Goal: Task Accomplishment & Management: Complete application form

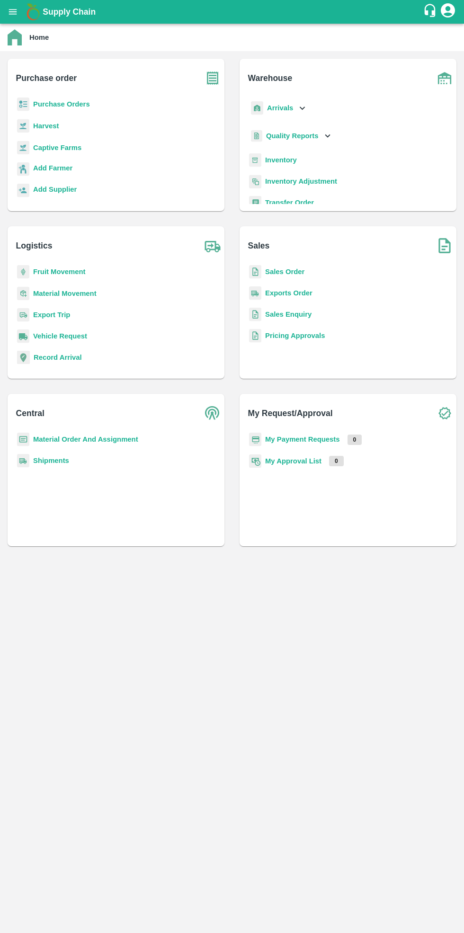
click at [74, 104] on b "Purchase Orders" at bounding box center [61, 104] width 57 height 8
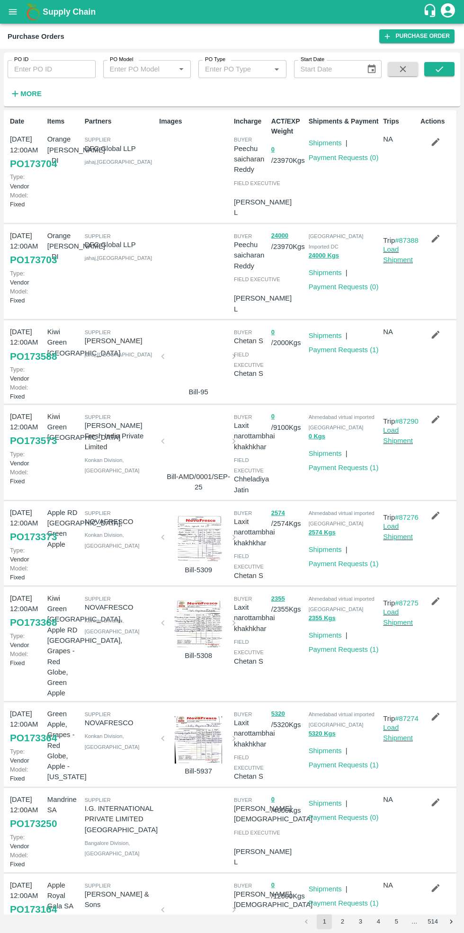
click at [416, 34] on link "Purchase Order" at bounding box center [416, 36] width 75 height 14
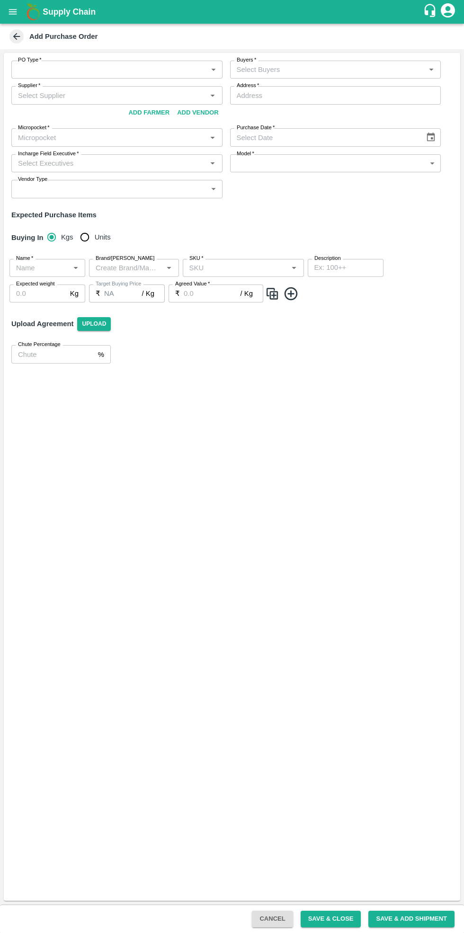
click at [120, 67] on body "Supply Chain Add Purchase Order PO Type   * ​ PO Type Buyers   * Buyers   * Sup…" at bounding box center [232, 466] width 464 height 933
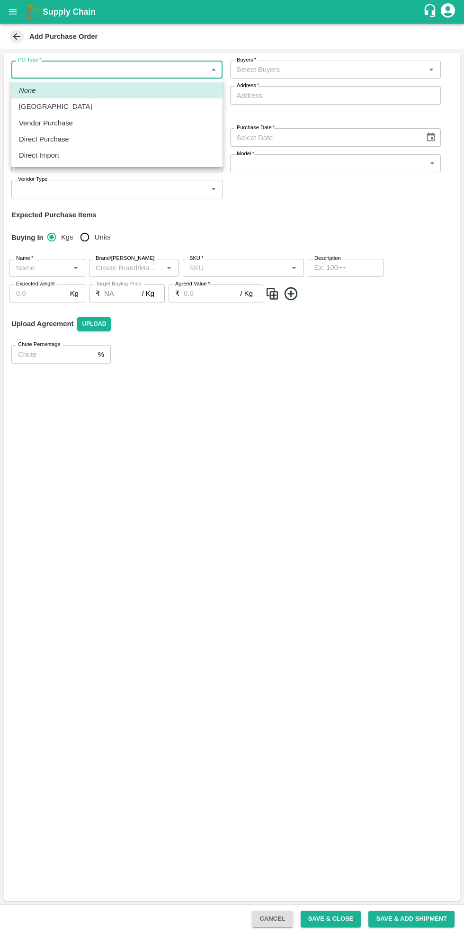
click at [79, 124] on div "Vendor Purchase" at bounding box center [117, 123] width 196 height 10
type input "2"
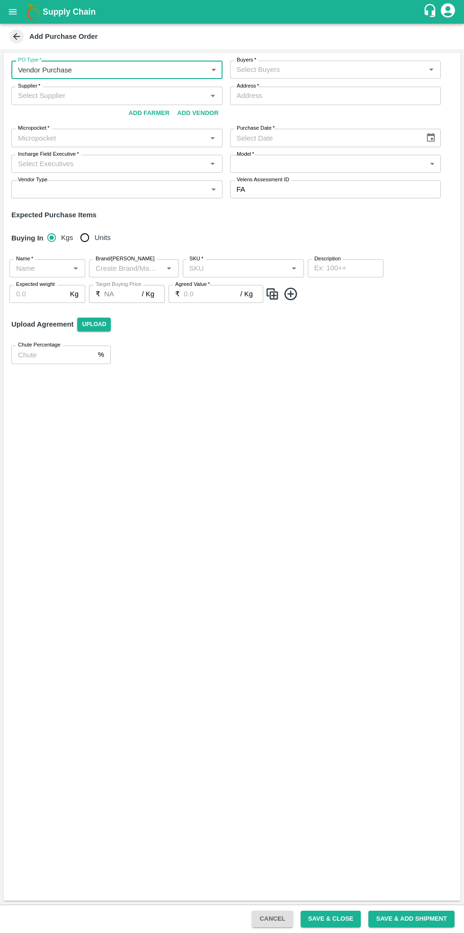
click at [324, 69] on input "Buyers   *" at bounding box center [328, 69] width 190 height 12
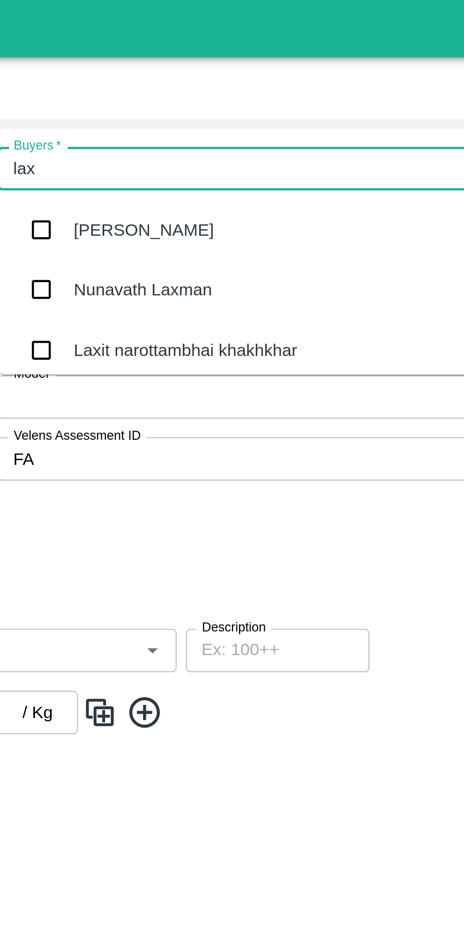
type input "laxi"
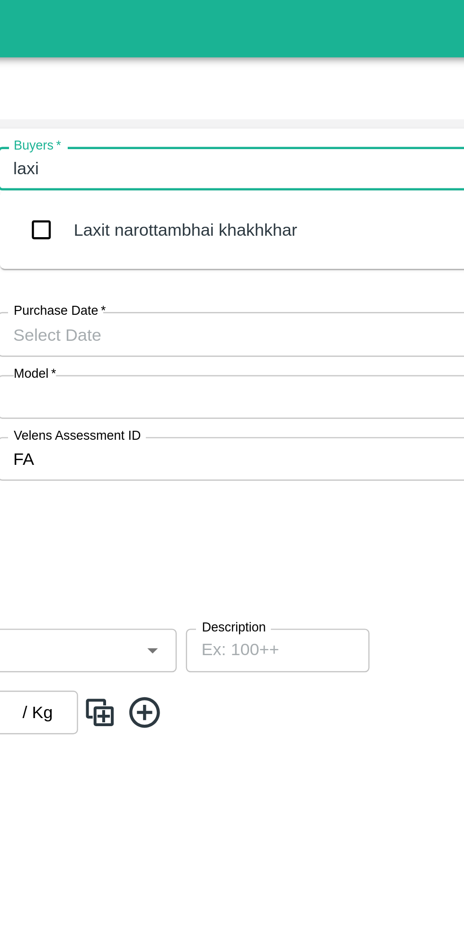
click at [317, 98] on div "Laxit narottambhai khakhkhar" at bounding box center [307, 94] width 92 height 10
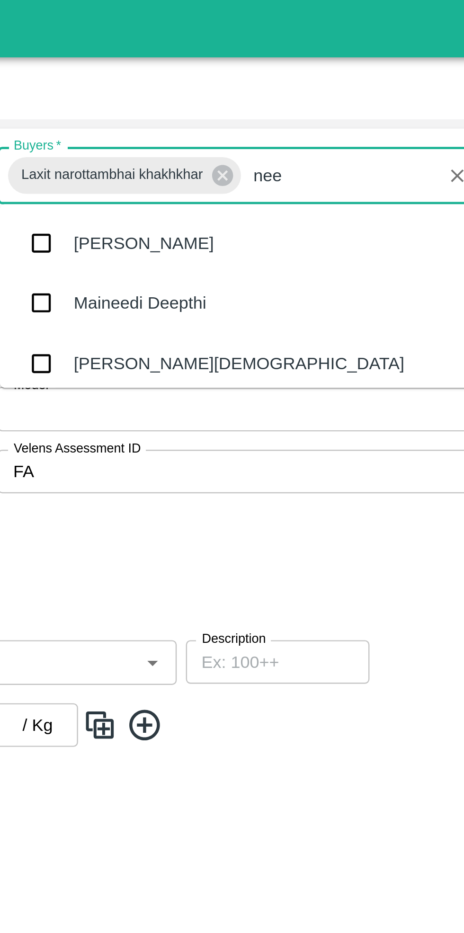
type input "neet"
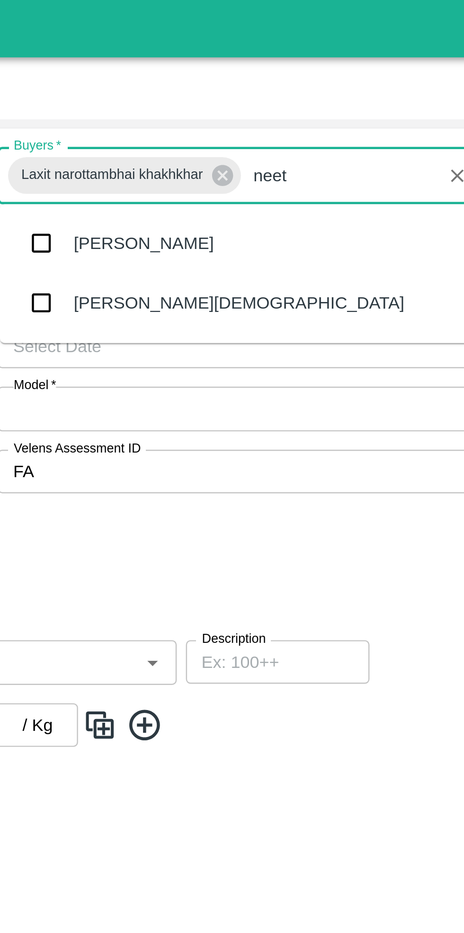
click at [294, 127] on div "[PERSON_NAME][DEMOGRAPHIC_DATA]" at bounding box center [336, 125] width 211 height 25
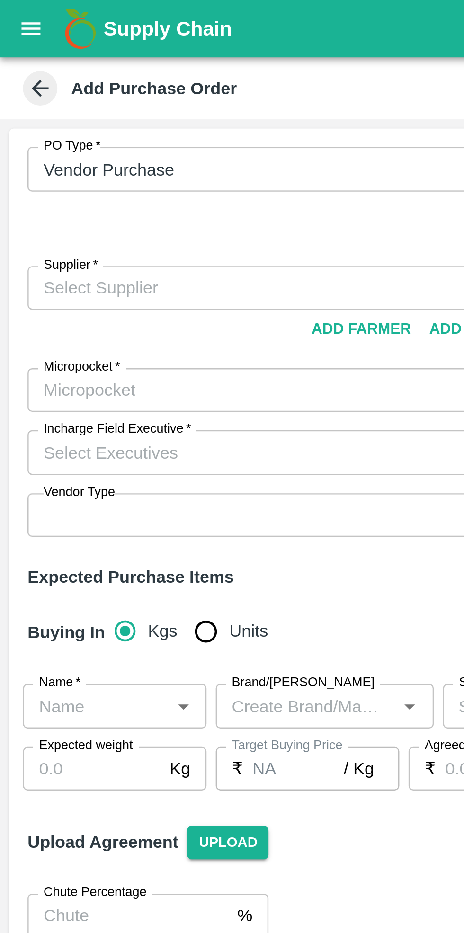
click at [75, 113] on input "Supplier   *" at bounding box center [109, 119] width 190 height 12
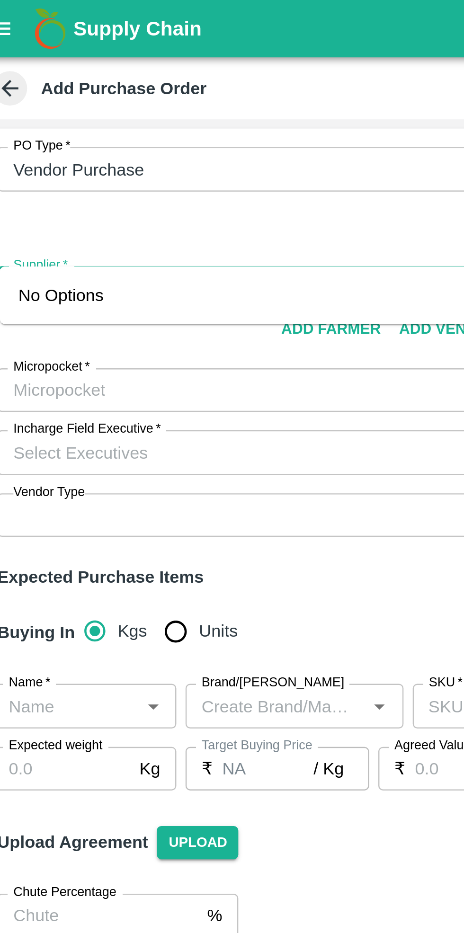
click at [43, 113] on input "Supplier   *" at bounding box center [109, 119] width 190 height 12
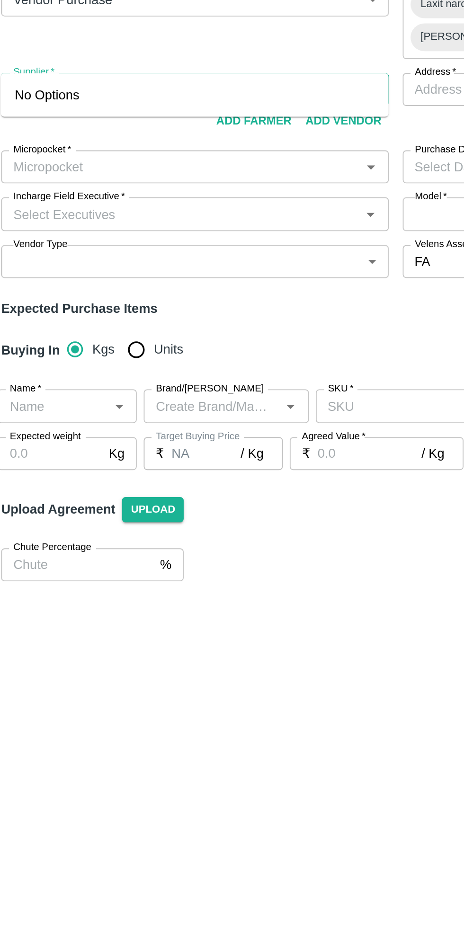
click at [82, 113] on input "Supplier   *" at bounding box center [109, 119] width 190 height 12
type input "embrance"
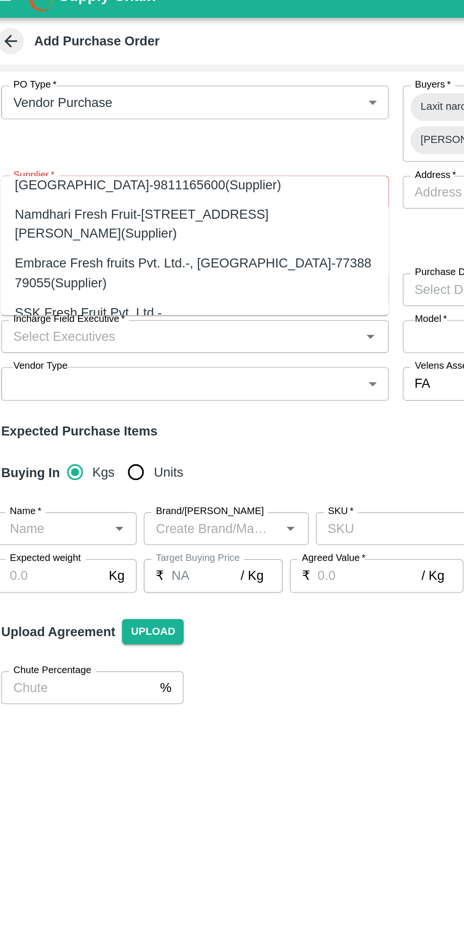
scroll to position [224, 0]
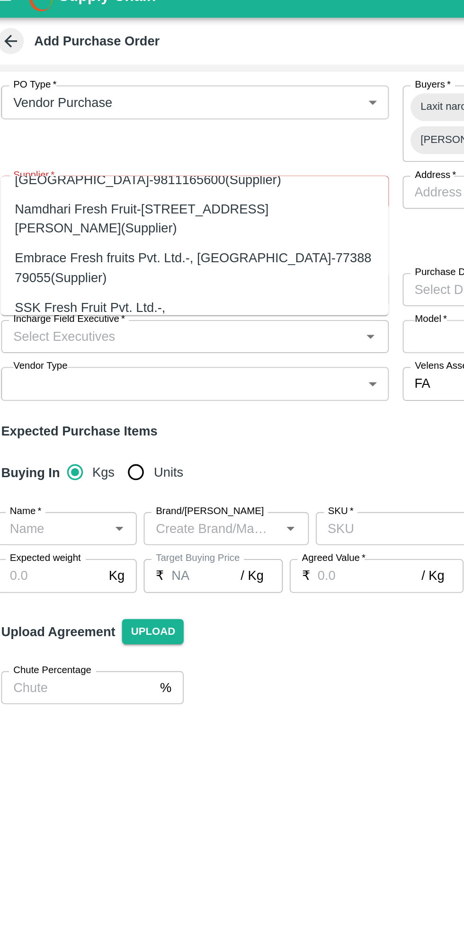
click at [83, 150] on div "Embrace Fresh fruits Pvt. Ltd.-, [GEOGRAPHIC_DATA]-77388 79055(Supplier)" at bounding box center [117, 160] width 196 height 21
type input "Embrace Fresh fruits Pvt. Ltd.-, [GEOGRAPHIC_DATA]-77388 79055(Supplier)"
type input ", [GEOGRAPHIC_DATA], , [GEOGRAPHIC_DATA]"
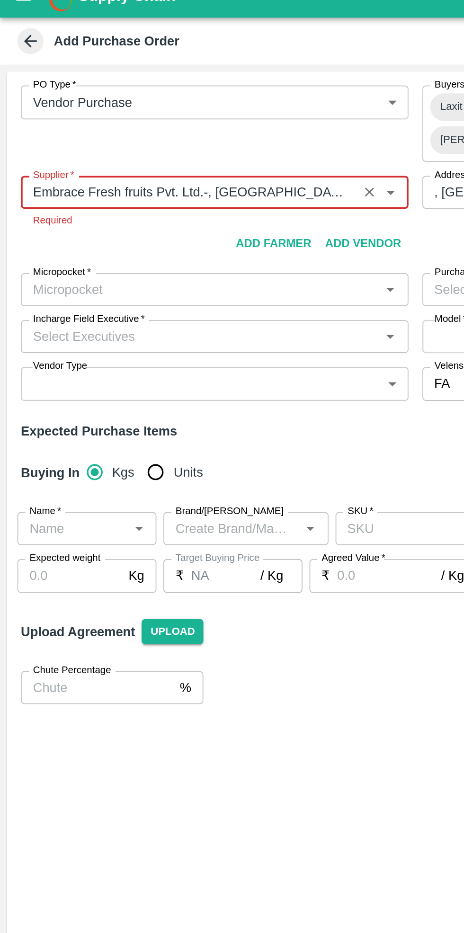
type input "Embrace Fresh fruits Pvt. Ltd.-, [GEOGRAPHIC_DATA]-77388 79055(Supplier)"
click at [106, 156] on body "Supply Chain Add Purchase Order PO Type   * Vendor Purchase 2 PO Type Buyers   …" at bounding box center [232, 466] width 464 height 933
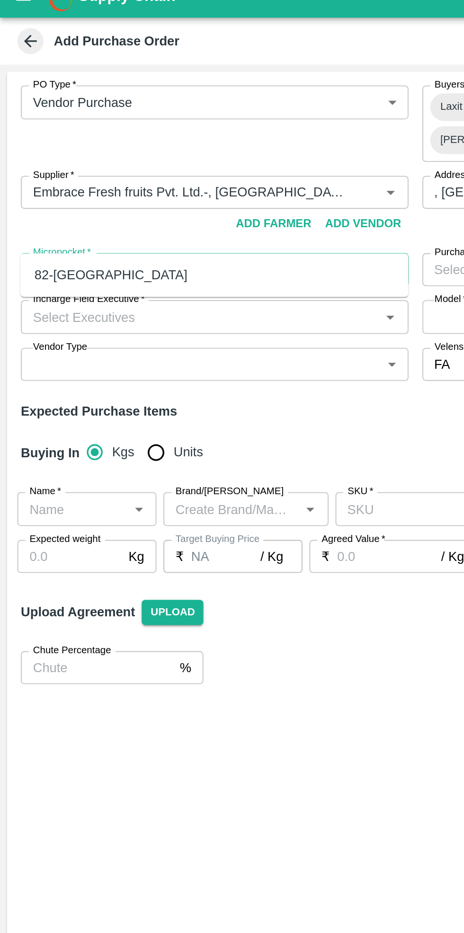
click at [43, 157] on div "82-[GEOGRAPHIC_DATA]" at bounding box center [116, 164] width 211 height 16
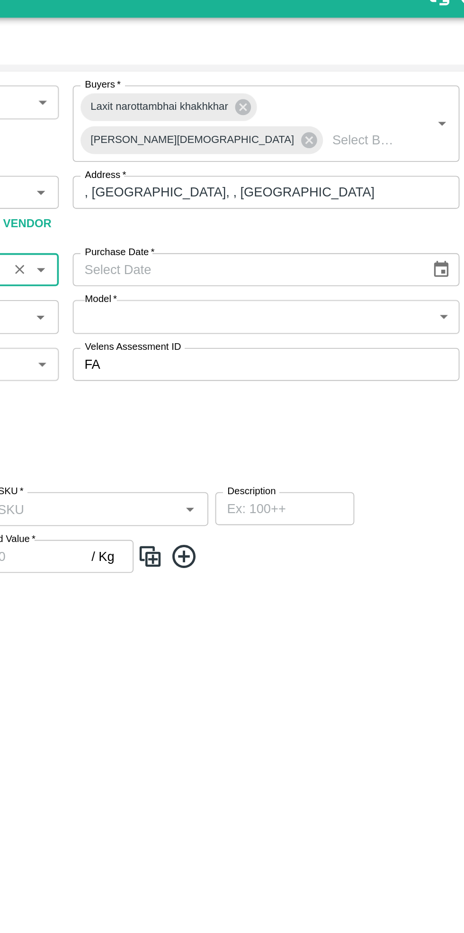
scroll to position [0, 0]
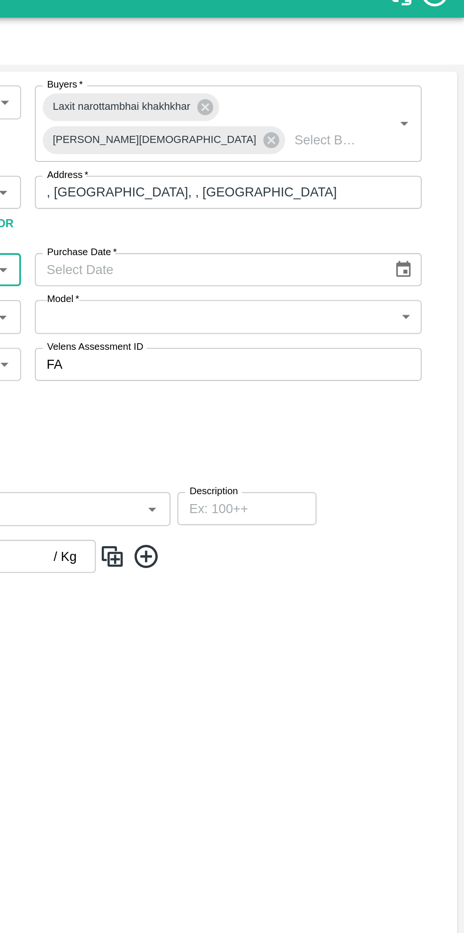
type input "82-[GEOGRAPHIC_DATA]"
click at [432, 156] on icon "Choose date" at bounding box center [431, 160] width 8 height 9
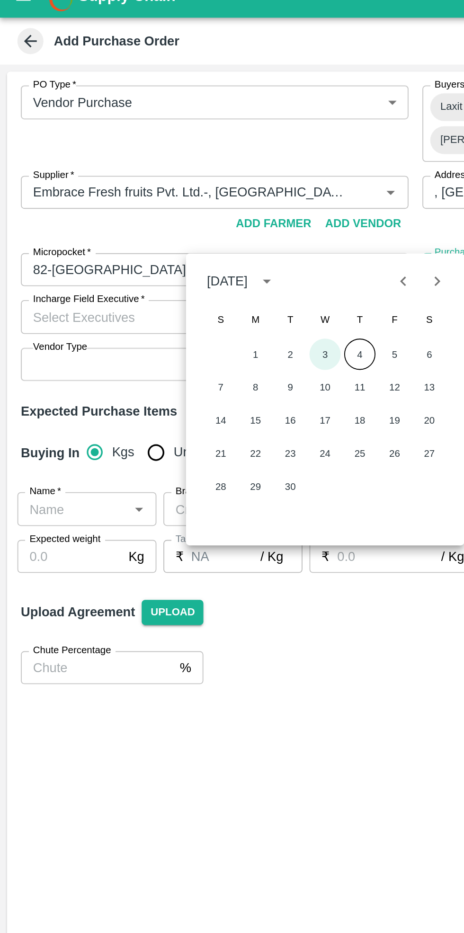
click at [176, 208] on button "3" at bounding box center [176, 206] width 17 height 17
type input "[DATE]"
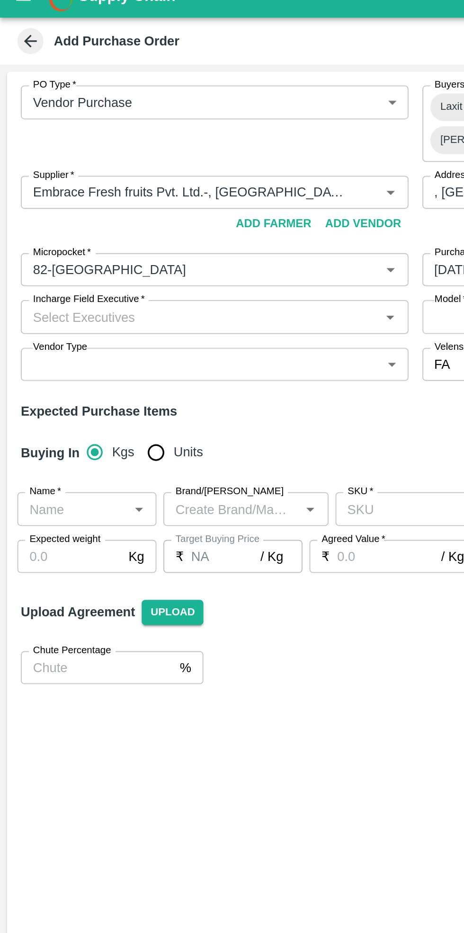
click at [72, 180] on input "Incharge Field Executive   *" at bounding box center [109, 186] width 190 height 12
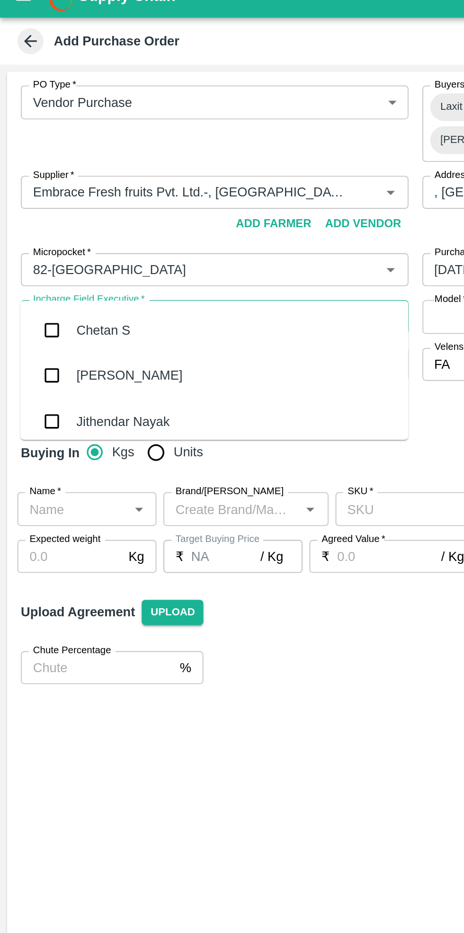
type input "cheta"
click at [47, 187] on div "Chetan S" at bounding box center [116, 194] width 211 height 25
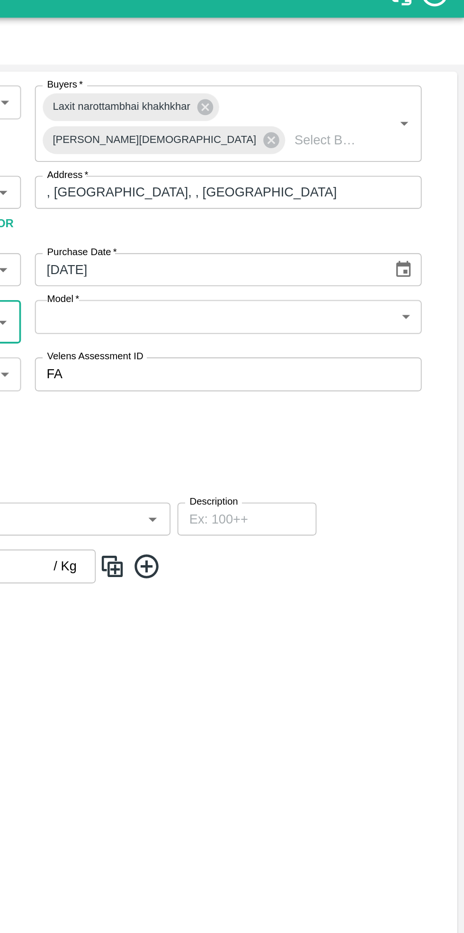
click at [435, 169] on body "Supply Chain Add Purchase Order PO Type   * Vendor Purchase 2 PO Type Buyers   …" at bounding box center [232, 466] width 464 height 933
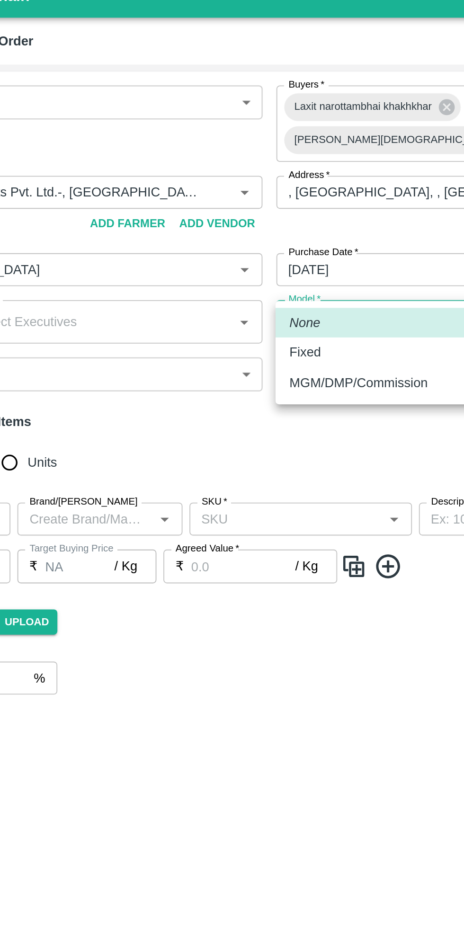
click at [255, 206] on div "Fixed" at bounding box center [248, 206] width 22 height 10
type input "Fixed"
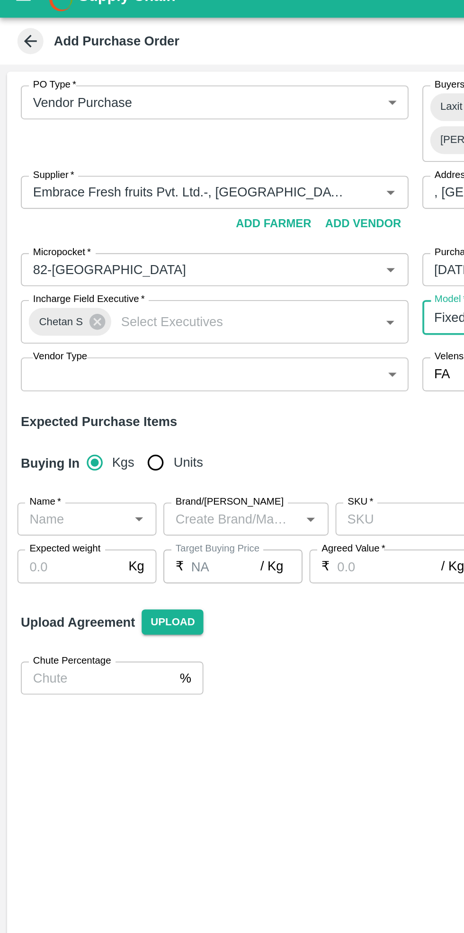
click at [79, 256] on input "Units" at bounding box center [84, 265] width 19 height 19
radio input "true"
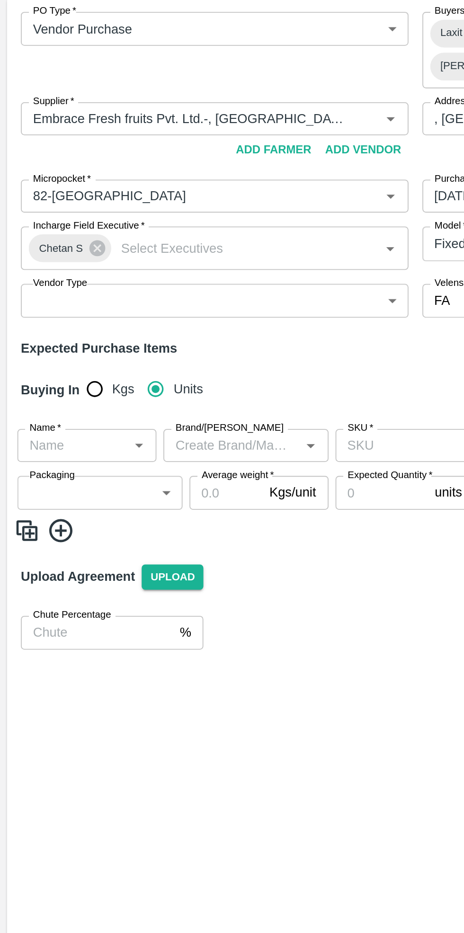
click at [44, 291] on input "Name   *" at bounding box center [39, 297] width 54 height 12
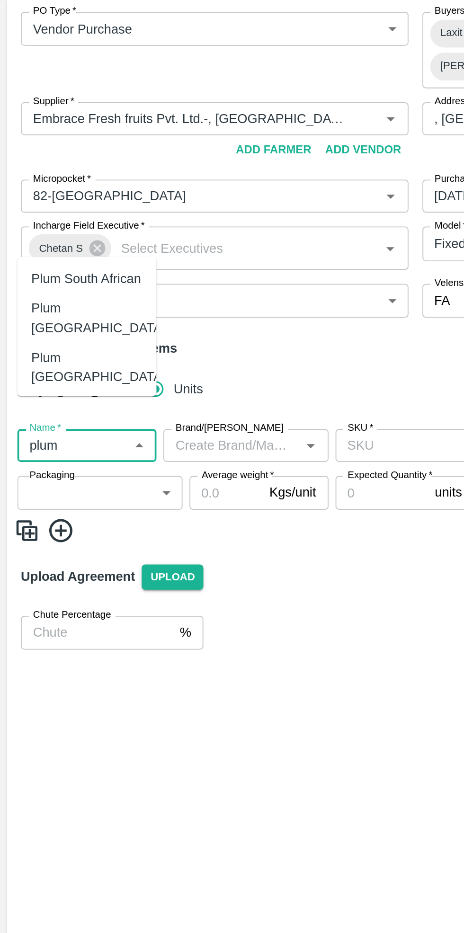
click at [51, 267] on div "Plum China" at bounding box center [47, 280] width 76 height 27
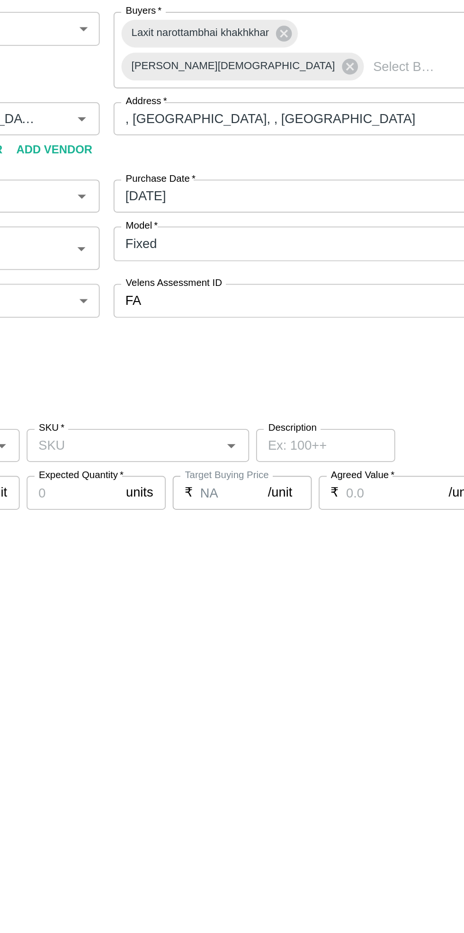
type input "Plum China"
click at [250, 291] on input "SKU   *" at bounding box center [235, 297] width 100 height 12
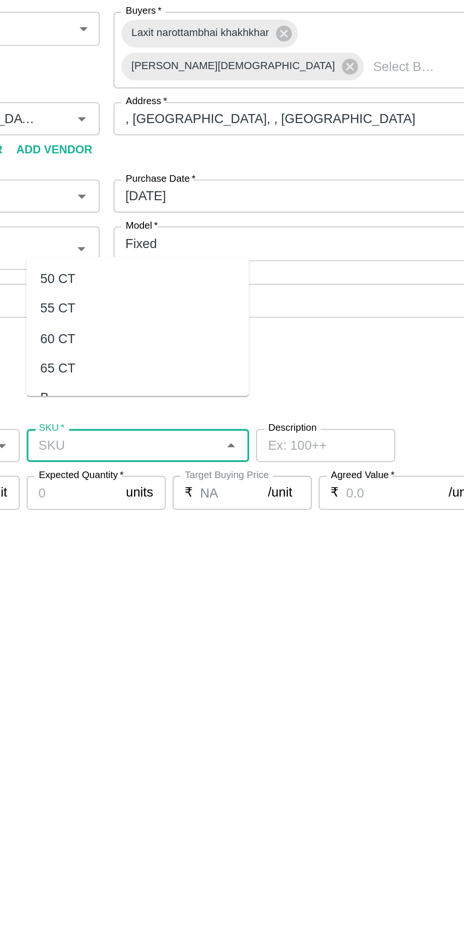
click at [208, 221] on div "55 CT" at bounding box center [243, 222] width 121 height 16
type input "55 CT"
click at [281, 292] on icon "Clear" at bounding box center [282, 296] width 9 height 9
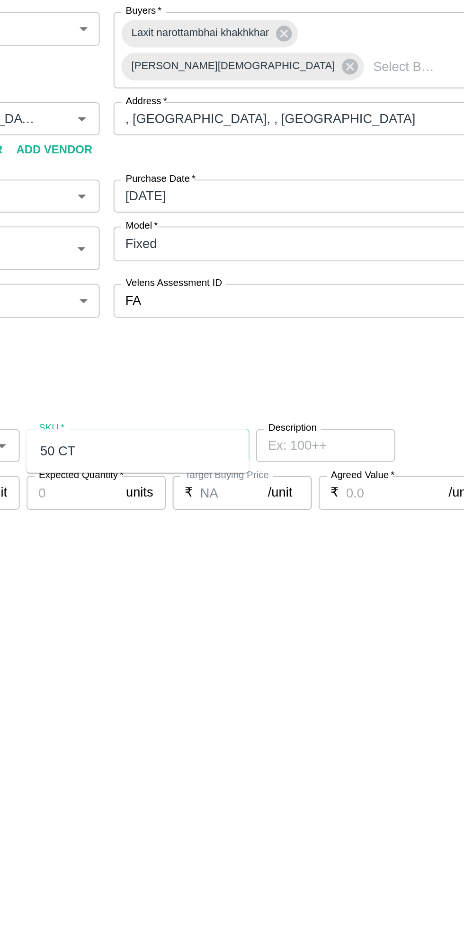
click at [208, 304] on div "50 CT" at bounding box center [243, 299] width 121 height 16
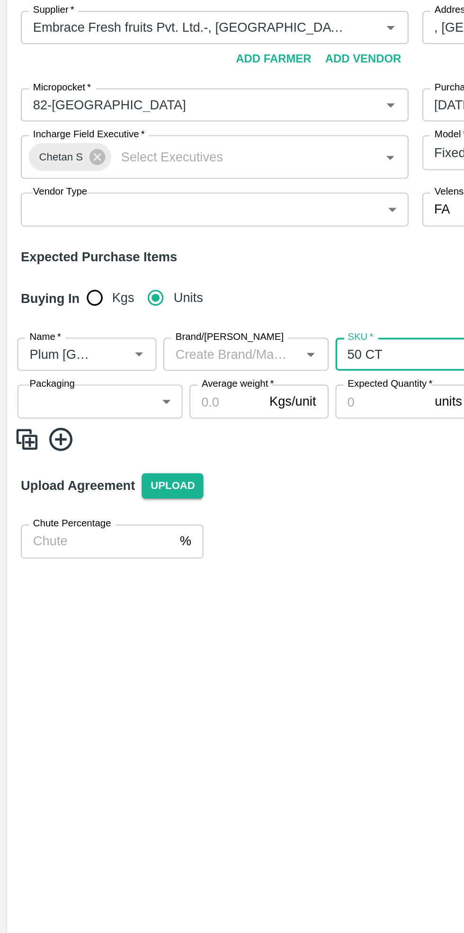
type input "50 CT"
click at [59, 300] on body "Supply Chain Add Purchase Order PO Type   * Vendor Purchase 2 PO Type Buyers   …" at bounding box center [232, 466] width 464 height 933
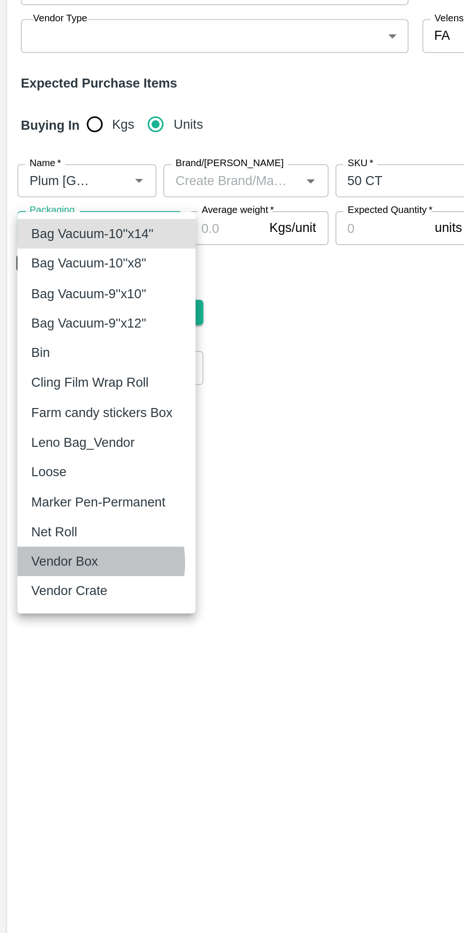
click at [47, 504] on p "Vendor Box" at bounding box center [35, 504] width 36 height 10
type input "276"
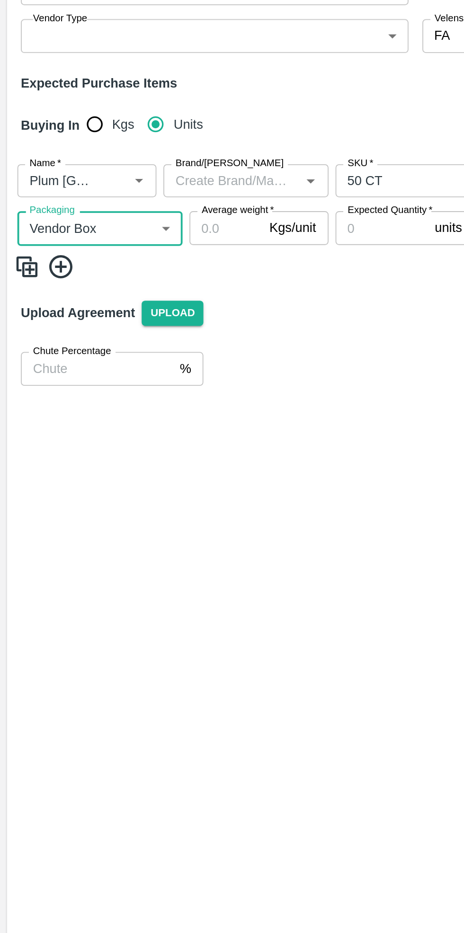
click at [128, 313] on input "Average weight   *" at bounding box center [123, 322] width 40 height 18
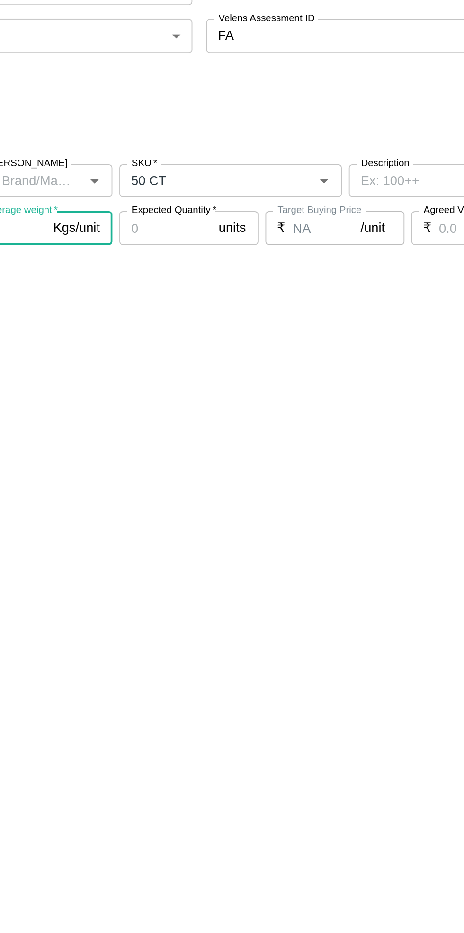
type input "8"
click at [216, 313] on input "Expected Quantity   *" at bounding box center [208, 322] width 51 height 18
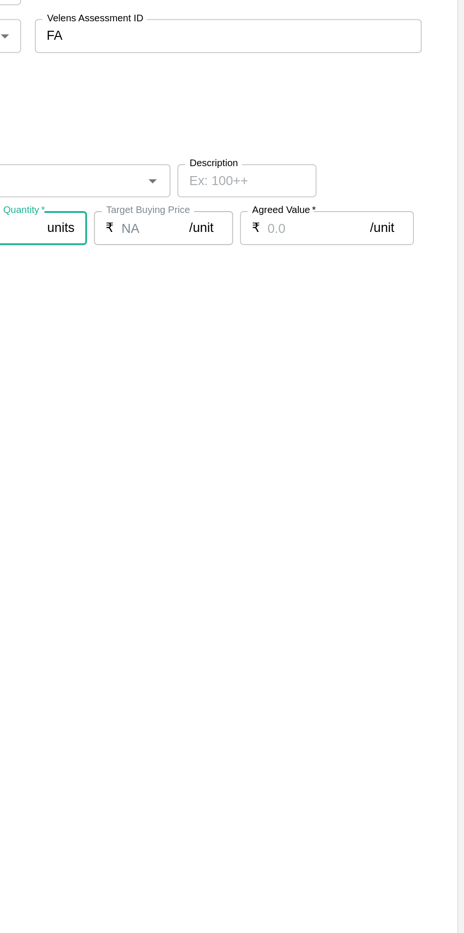
type input "50"
click at [376, 313] on input "Agreed Value   *" at bounding box center [385, 322] width 56 height 18
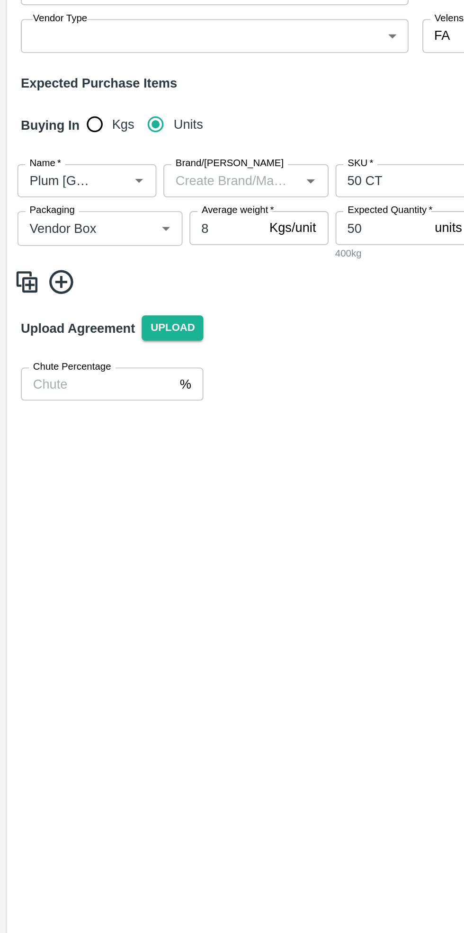
type input "1050"
click at [36, 344] on icon at bounding box center [34, 352] width 16 height 16
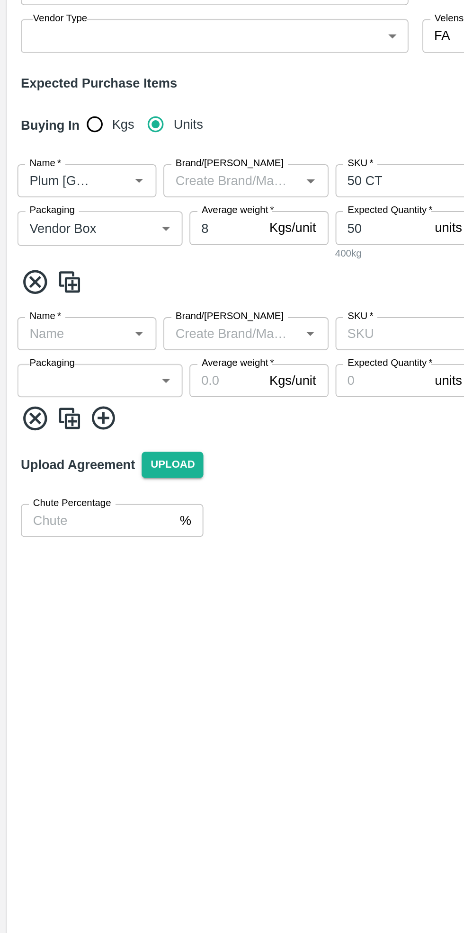
click at [49, 374] on input "Name   *" at bounding box center [39, 380] width 54 height 12
click at [56, 382] on div "Blueberry Peru" at bounding box center [53, 388] width 73 height 21
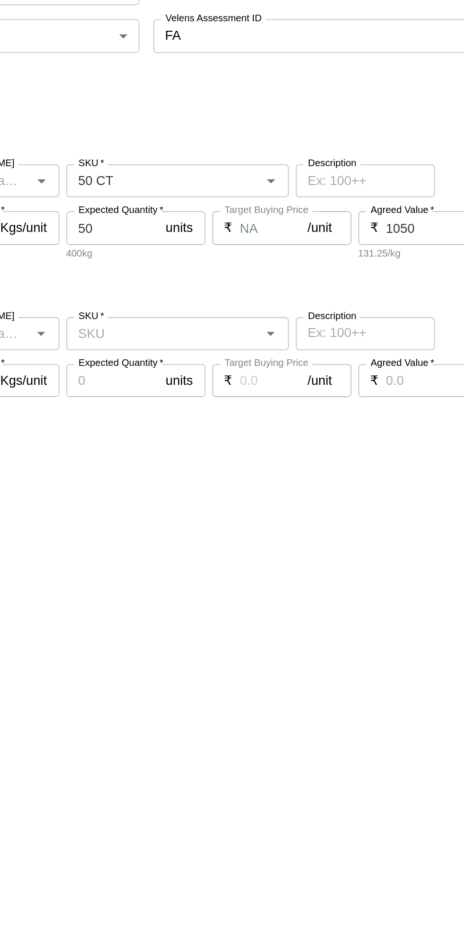
type input "Blueberry Peru"
click at [265, 374] on input "SKU   *" at bounding box center [235, 380] width 100 height 12
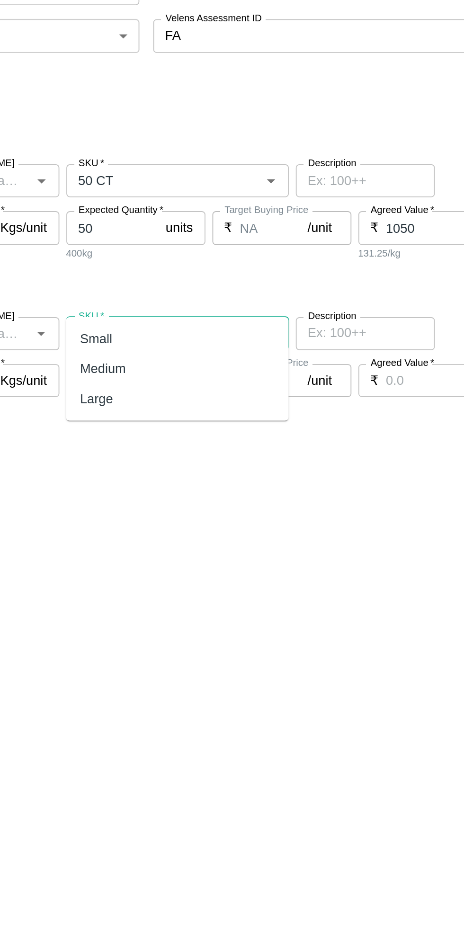
click at [218, 397] on div "Medium" at bounding box center [243, 399] width 121 height 16
type input "Medium"
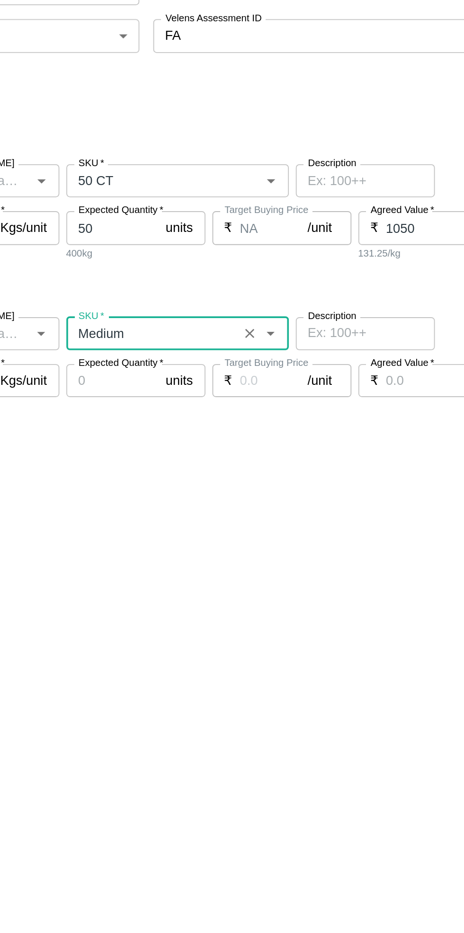
type input "NA"
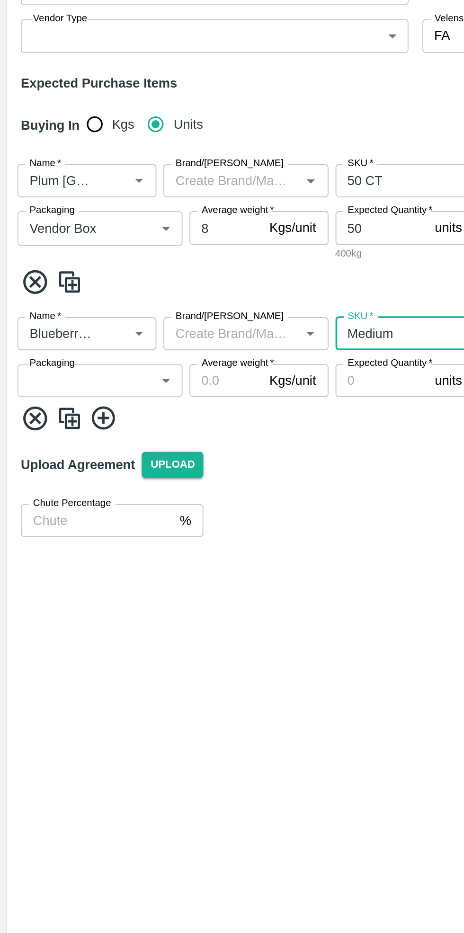
click at [65, 386] on body "Supply Chain Add Purchase Order PO Type   * Vendor Purchase 2 PO Type Buyers   …" at bounding box center [232, 466] width 464 height 933
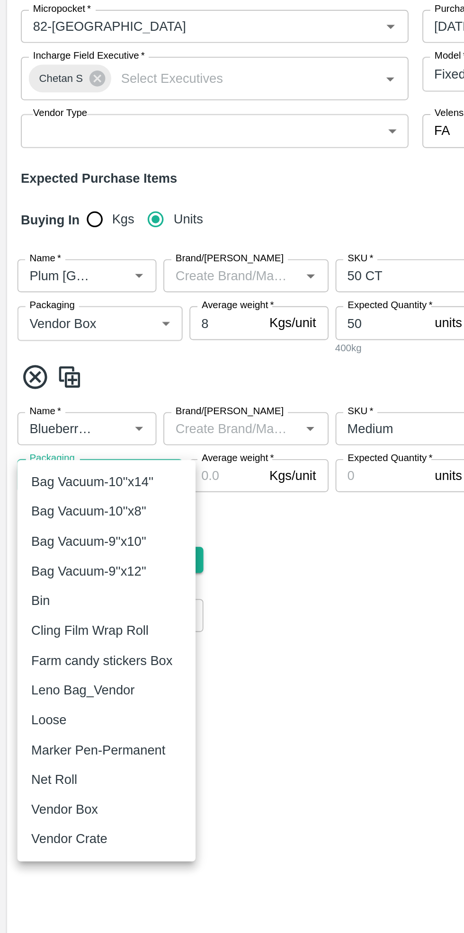
click at [55, 585] on div "Vendor Box" at bounding box center [58, 587] width 82 height 10
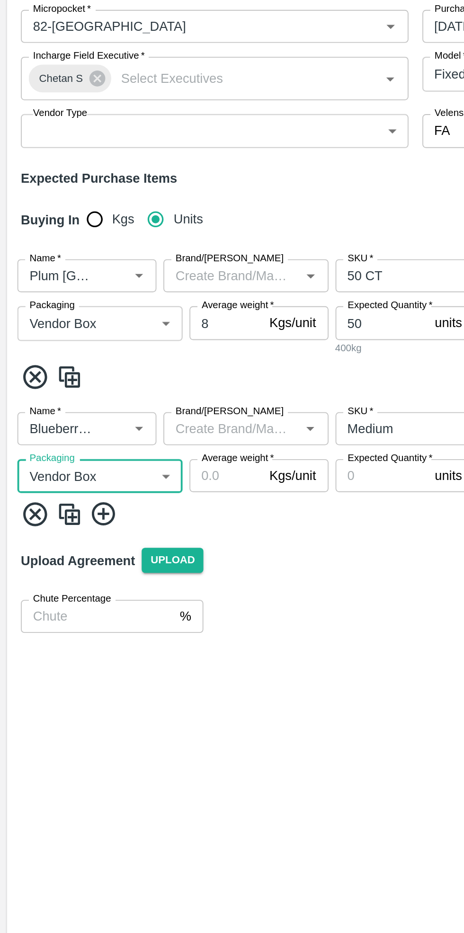
type input "276"
click at [130, 397] on input "Average weight   *" at bounding box center [123, 406] width 40 height 18
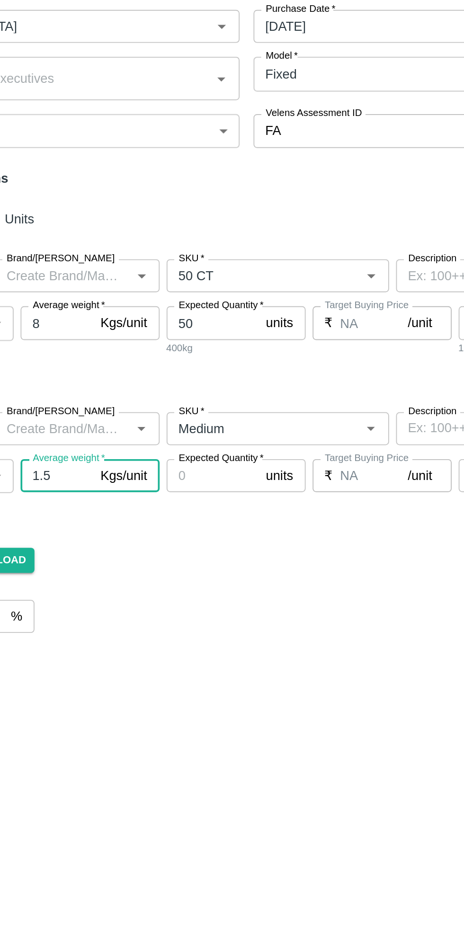
type input "1.5"
click at [232, 393] on span "*" at bounding box center [233, 396] width 3 height 6
click at [227, 397] on input "Expected Quantity   *" at bounding box center [208, 406] width 51 height 18
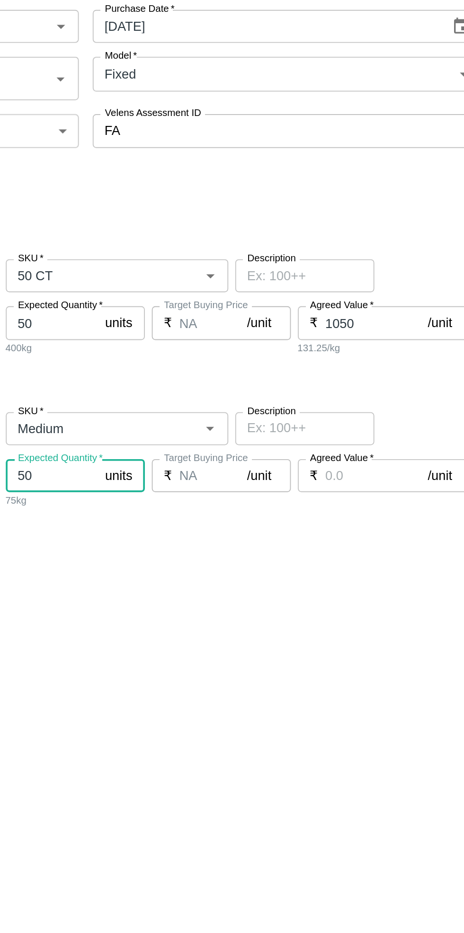
type input "50"
click at [381, 397] on input "Agreed Value   *" at bounding box center [385, 406] width 56 height 18
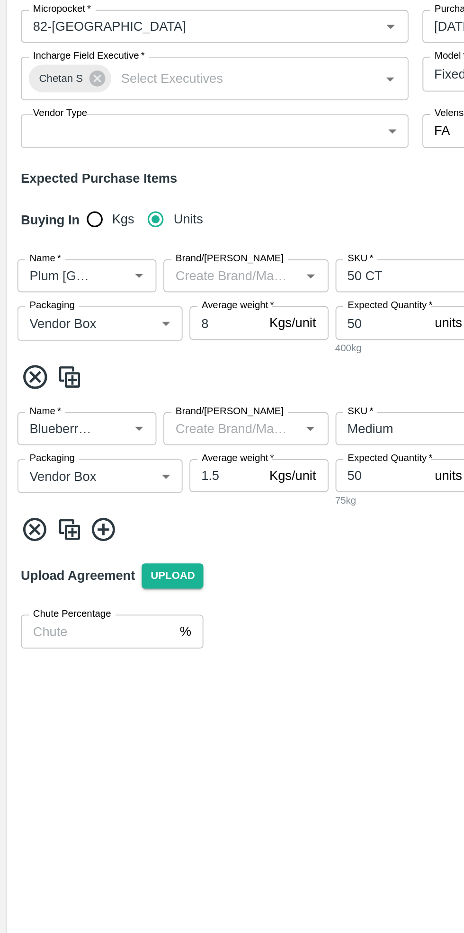
type input "1300"
click at [55, 429] on icon at bounding box center [56, 435] width 13 height 13
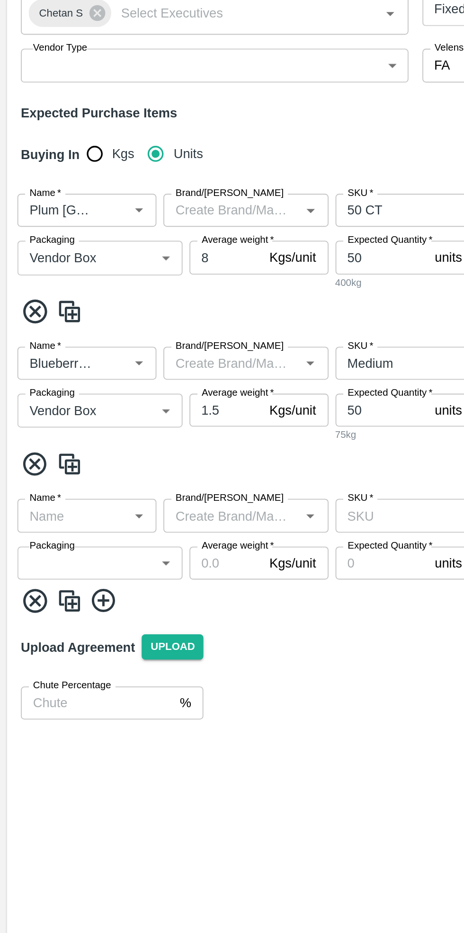
click at [44, 457] on input "Name   *" at bounding box center [39, 463] width 54 height 12
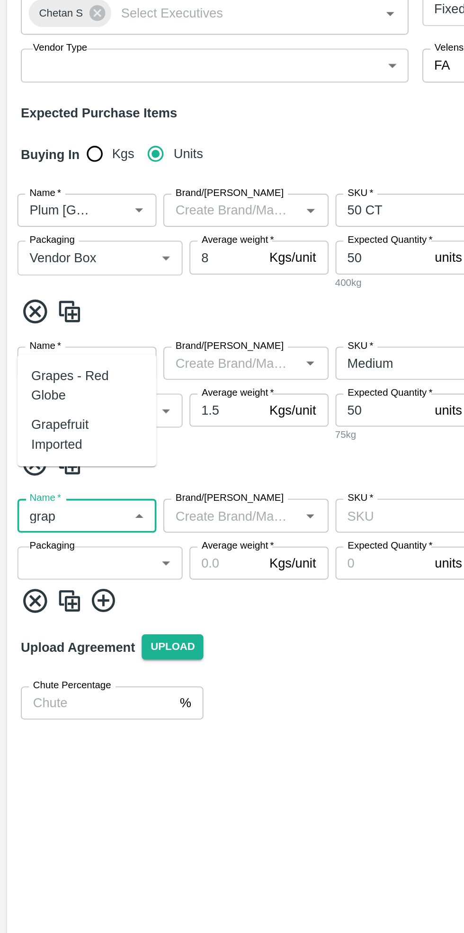
click at [57, 423] on div "Grapefruit Imported" at bounding box center [47, 418] width 61 height 21
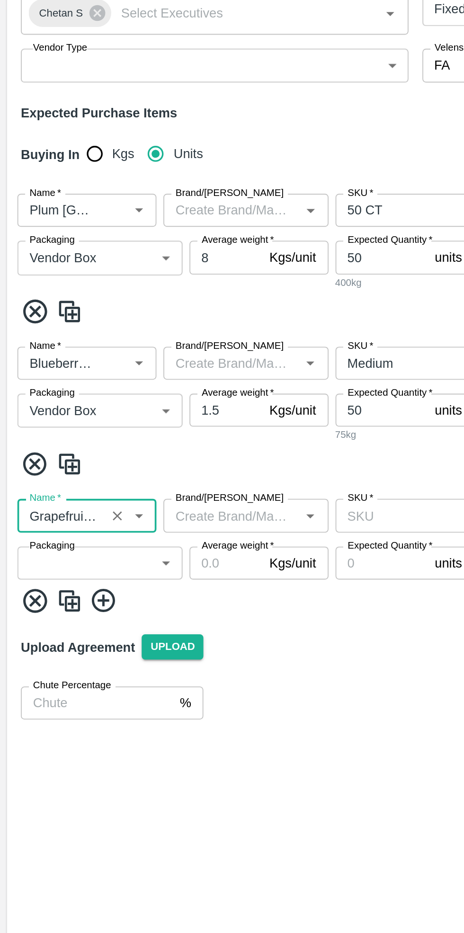
scroll to position [0, 20]
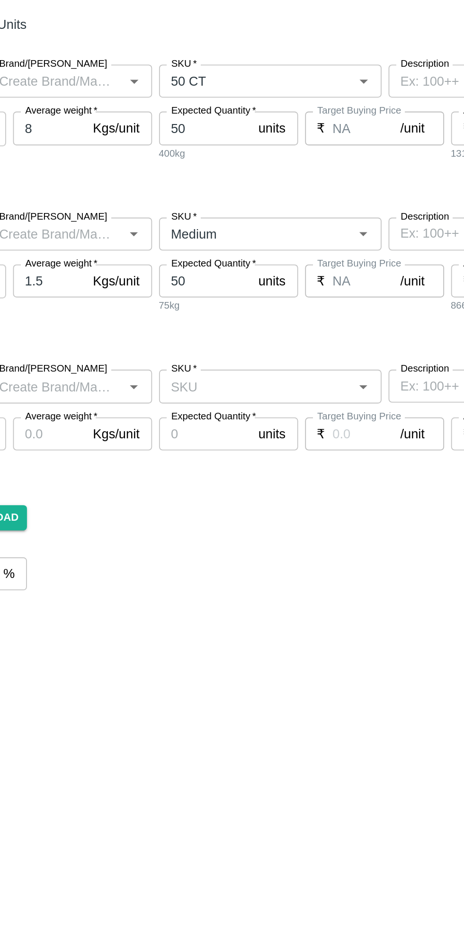
type input "Grapefruit Imported"
click at [257, 457] on input "SKU   *" at bounding box center [235, 463] width 100 height 12
click at [221, 466] on div "A" at bounding box center [243, 466] width 121 height 16
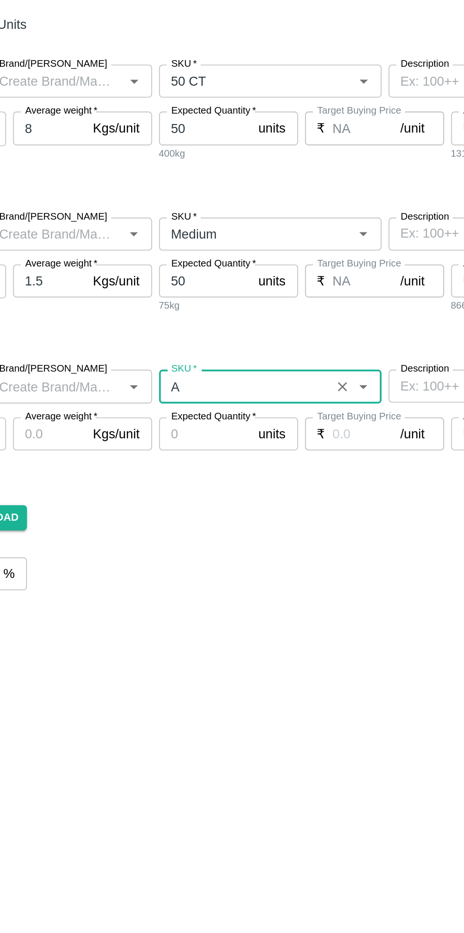
type input "A"
type input "NA"
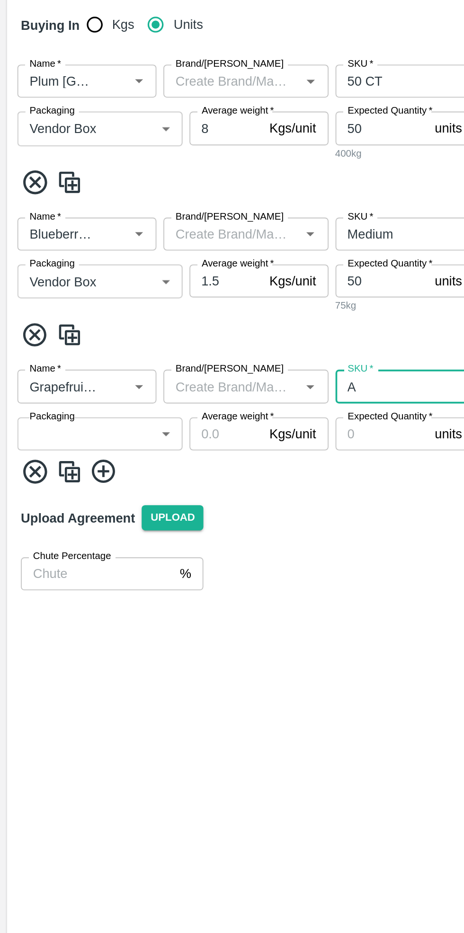
click at [68, 473] on body "Supply Chain Add Purchase Order PO Type   * Vendor Purchase 2 PO Type Buyers   …" at bounding box center [232, 466] width 464 height 933
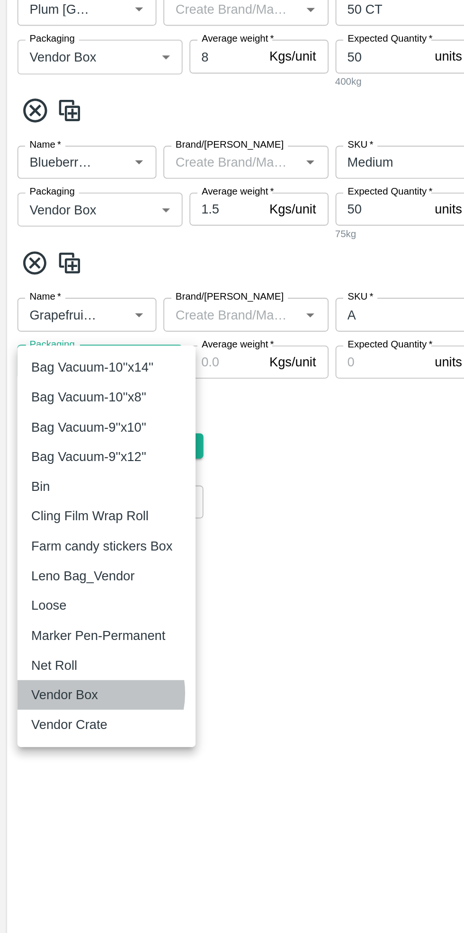
click at [51, 669] on div "Vendor Box" at bounding box center [37, 670] width 41 height 10
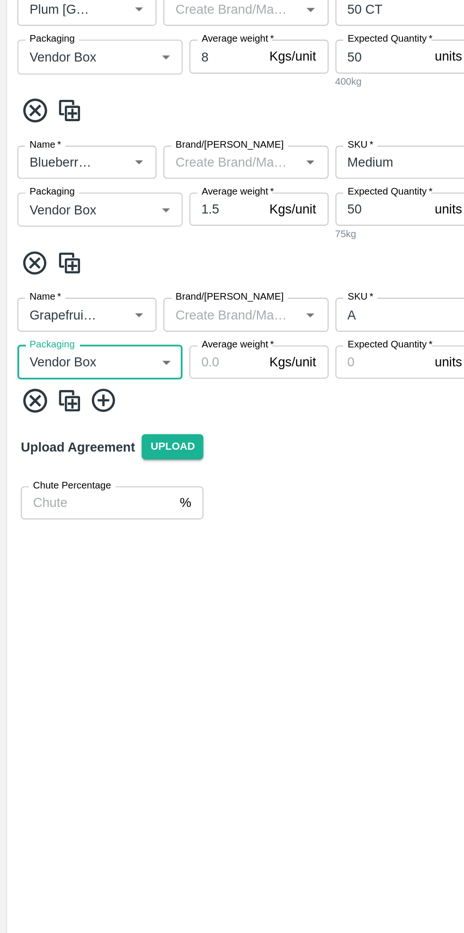
type input "276"
click at [128, 480] on input "Average weight   *" at bounding box center [123, 489] width 40 height 18
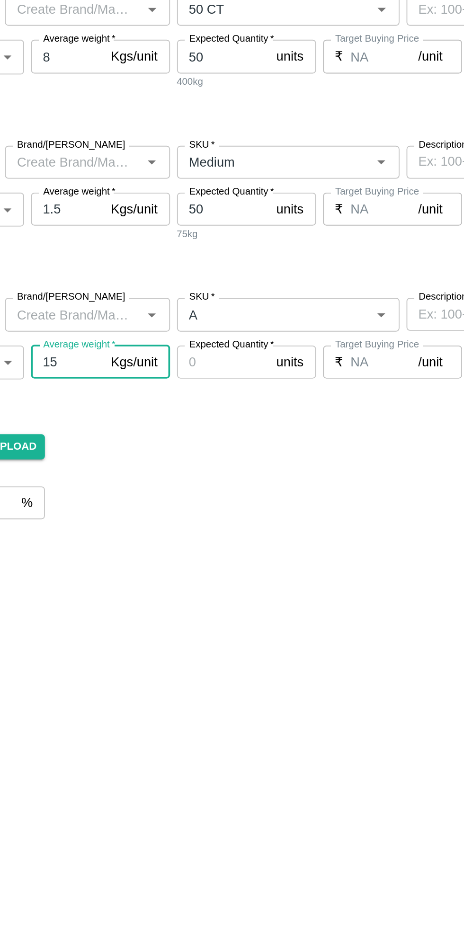
type input "15"
click at [210, 480] on input "Expected Quantity   *" at bounding box center [208, 489] width 51 height 18
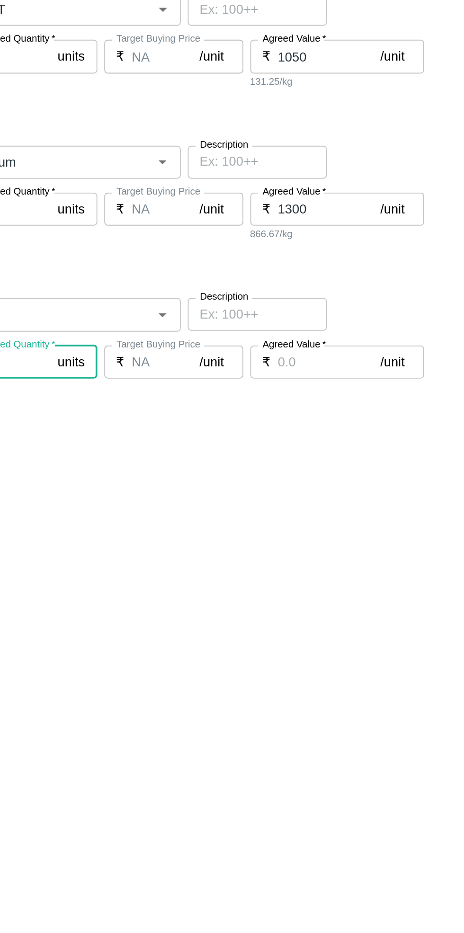
type input "40"
click at [386, 480] on input "Agreed Value   *" at bounding box center [385, 489] width 56 height 18
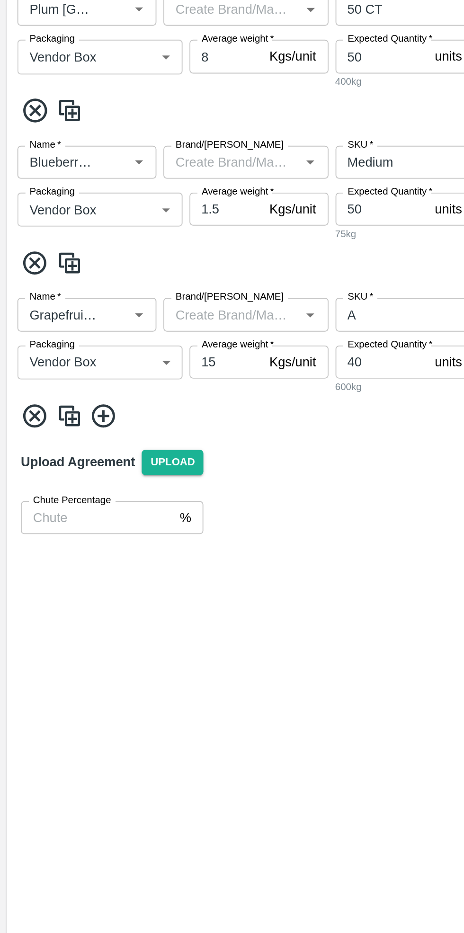
type input "1480"
click at [132, 457] on input "Brand/Marka" at bounding box center [126, 463] width 69 height 12
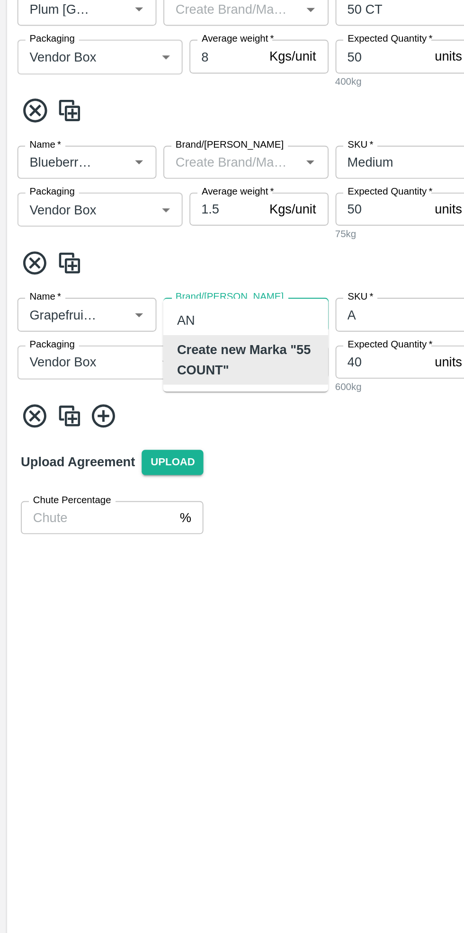
click at [143, 489] on b "Create new Marka "55 COUNT"" at bounding box center [134, 487] width 75 height 21
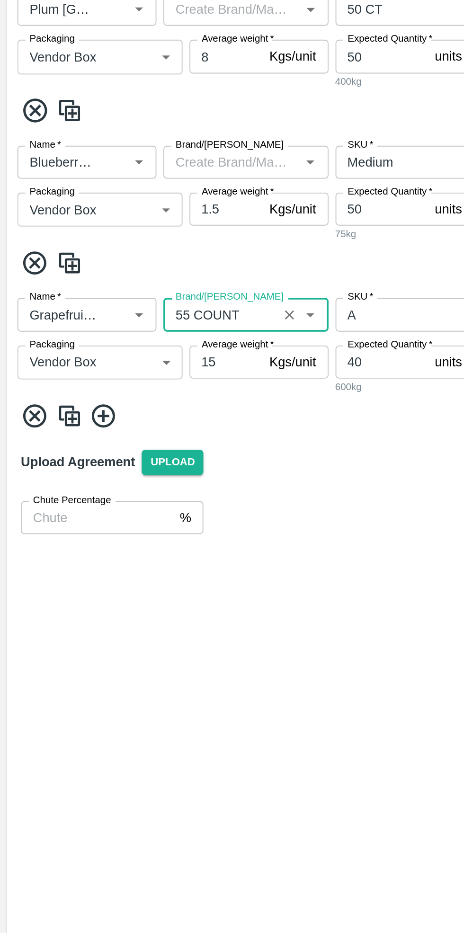
type input "55 COUNT"
click at [60, 511] on icon at bounding box center [57, 519] width 16 height 16
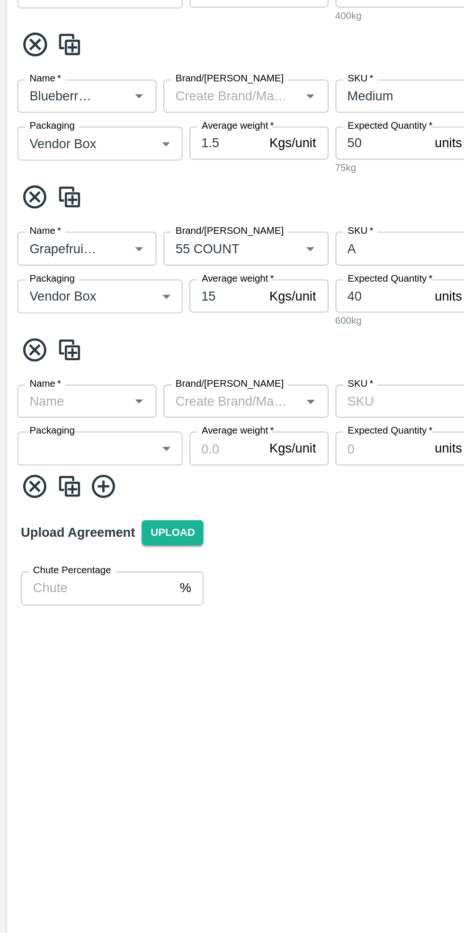
click at [48, 540] on input "Name   *" at bounding box center [39, 546] width 54 height 12
click at [61, 547] on div "Grapefruit Imported" at bounding box center [47, 554] width 61 height 21
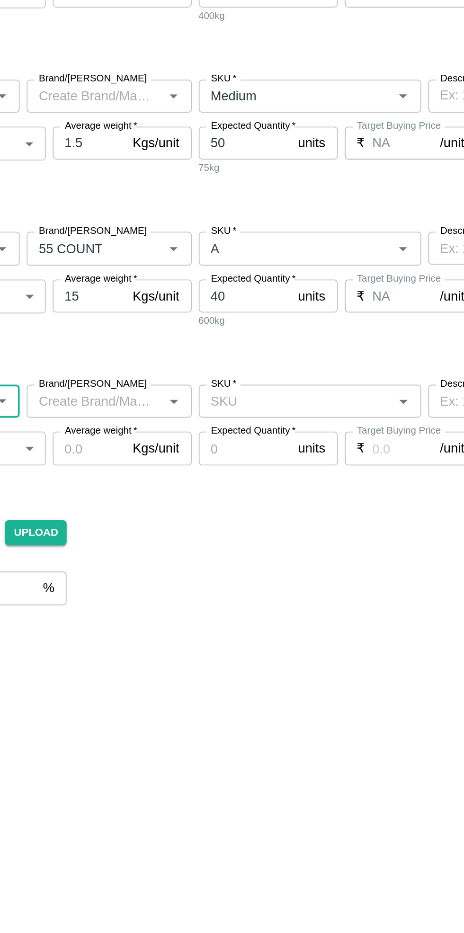
type input "Grapefruit Imported"
click at [234, 540] on input "SKU   *" at bounding box center [235, 546] width 100 height 12
click at [213, 550] on div "A" at bounding box center [243, 549] width 121 height 16
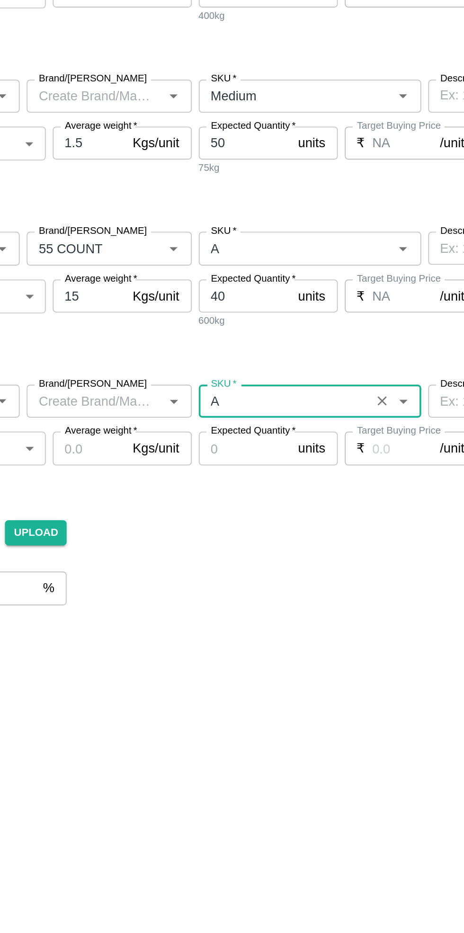
type input "A"
type input "NA"
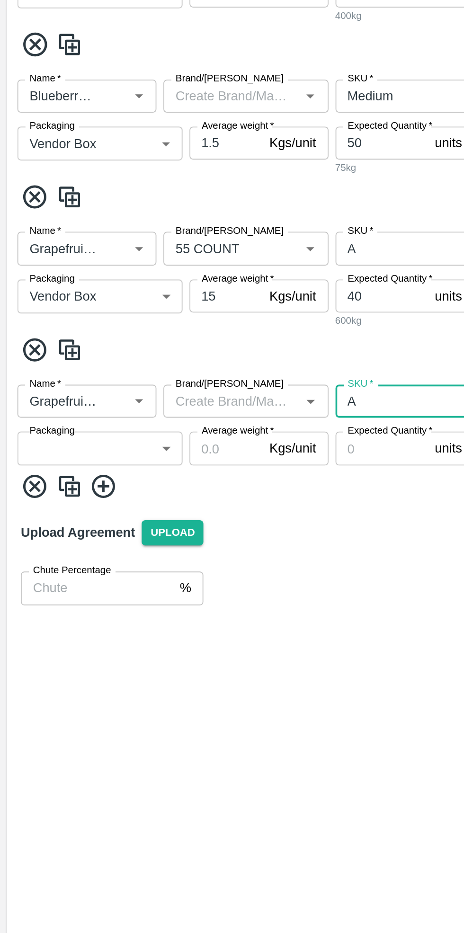
click at [129, 540] on input "Brand/Marka" at bounding box center [126, 546] width 69 height 12
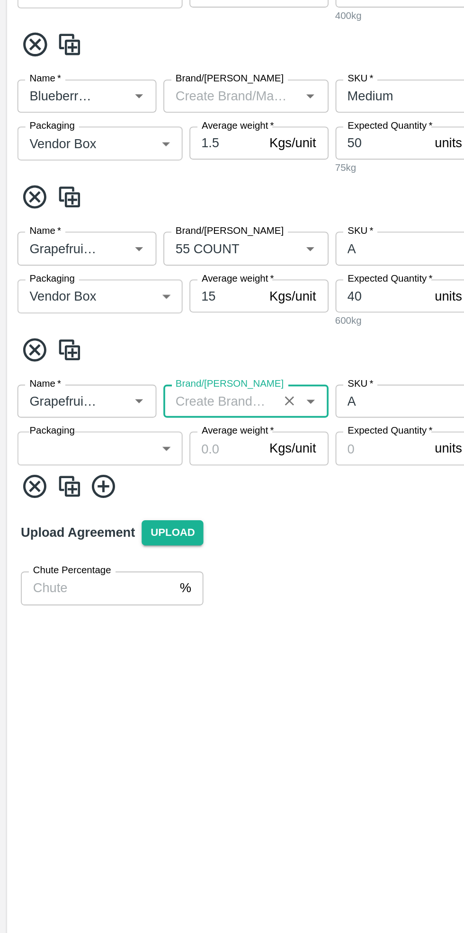
click at [127, 540] on input "Brand/Marka" at bounding box center [120, 546] width 56 height 12
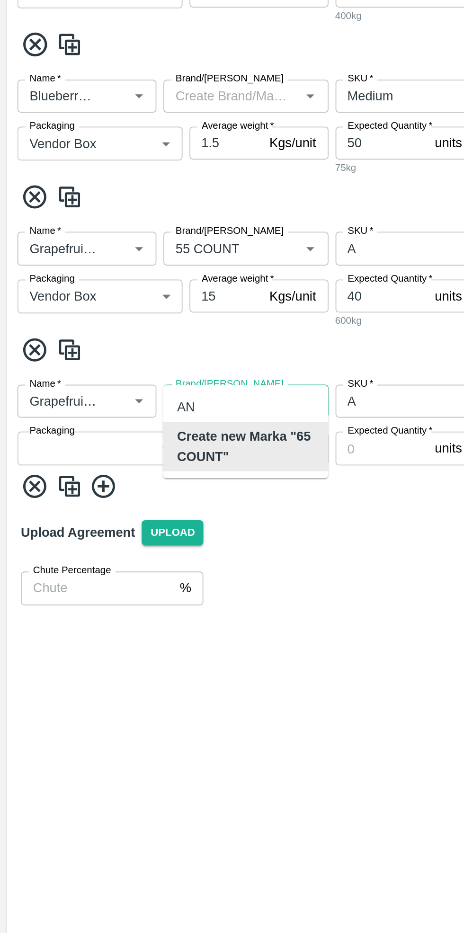
click at [134, 566] on b "Create new Marka "65 COUNT"" at bounding box center [134, 570] width 75 height 21
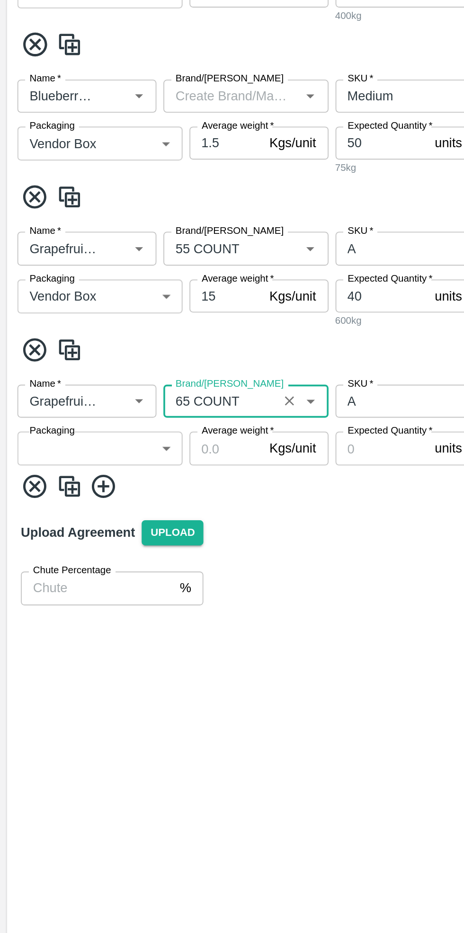
type input "65 COUNT"
click at [68, 553] on body "Supply Chain Add Purchase Order PO Type   * Vendor Purchase 2 PO Type Buyers   …" at bounding box center [232, 466] width 464 height 933
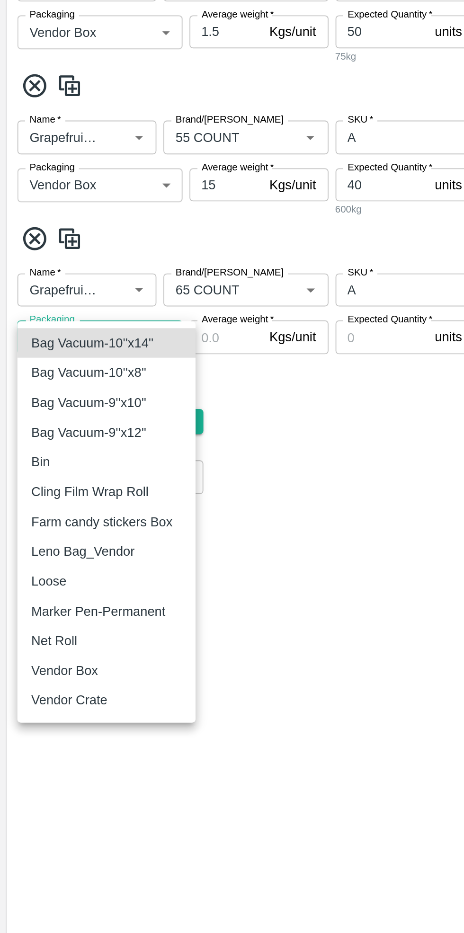
click at [51, 755] on div "Vendor Box" at bounding box center [37, 753] width 41 height 10
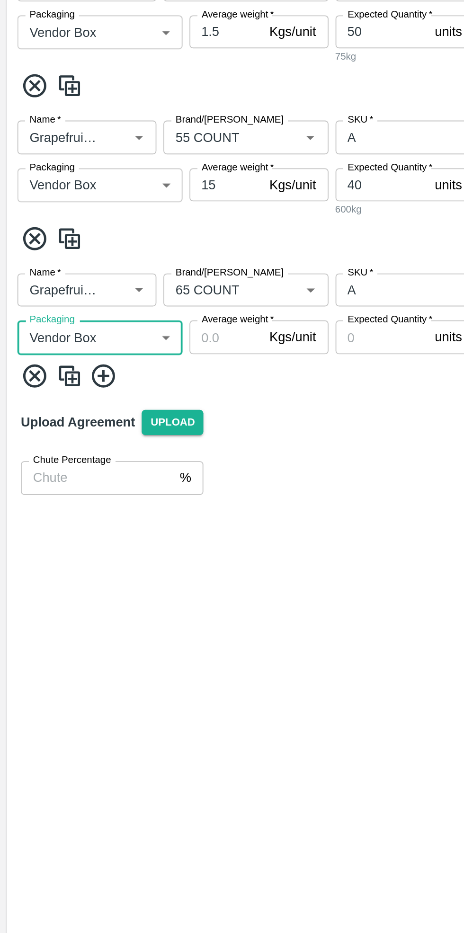
type input "276"
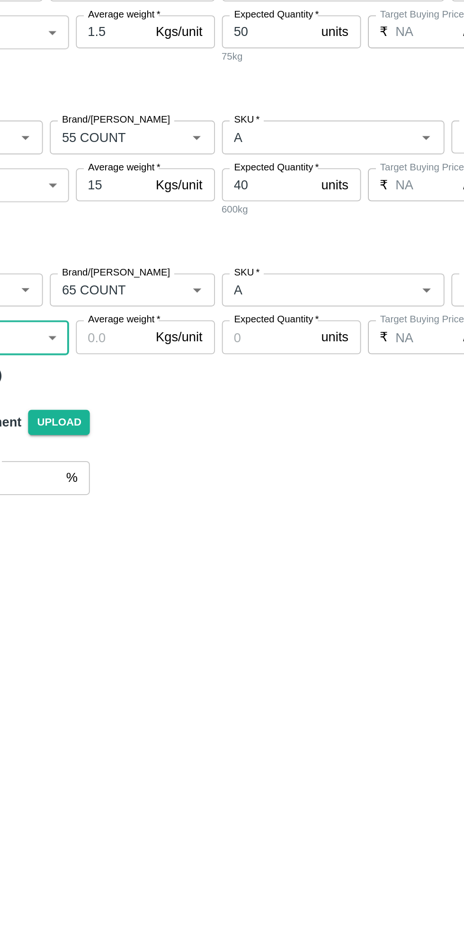
click at [133, 563] on input "Average weight   *" at bounding box center [123, 572] width 40 height 18
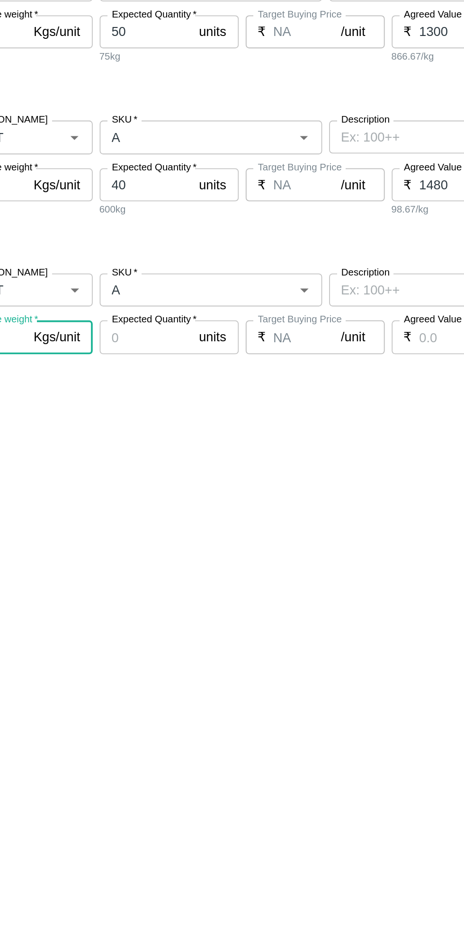
type input "15"
click at [215, 563] on input "Expected Quantity   *" at bounding box center [208, 572] width 51 height 18
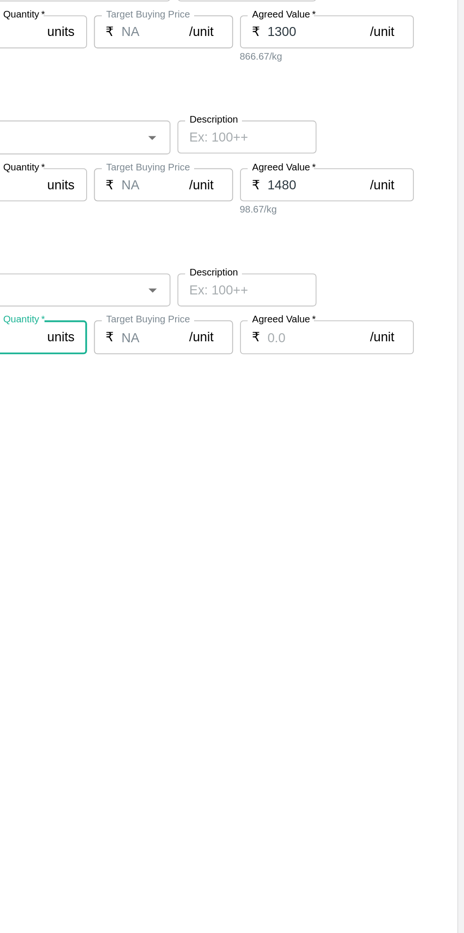
type input "40"
click at [376, 563] on input "Agreed Value   *" at bounding box center [385, 572] width 56 height 18
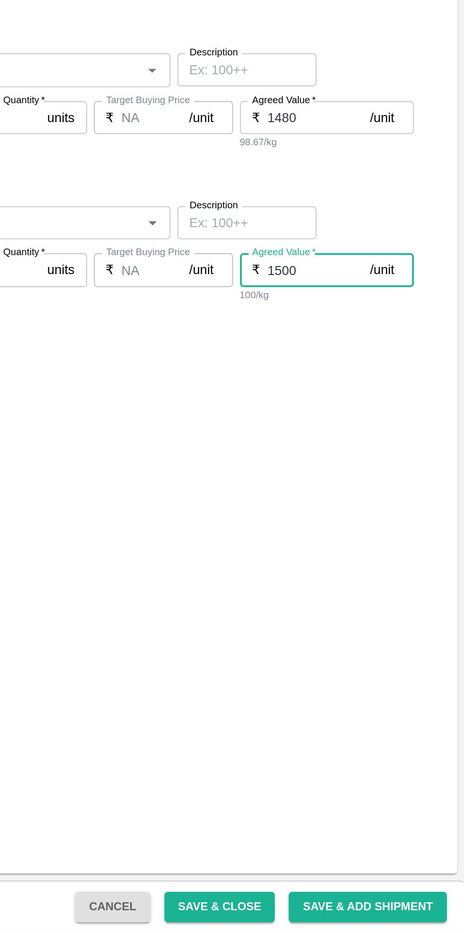
type input "1500"
click at [347, 921] on button "Save & Close" at bounding box center [330, 918] width 61 height 17
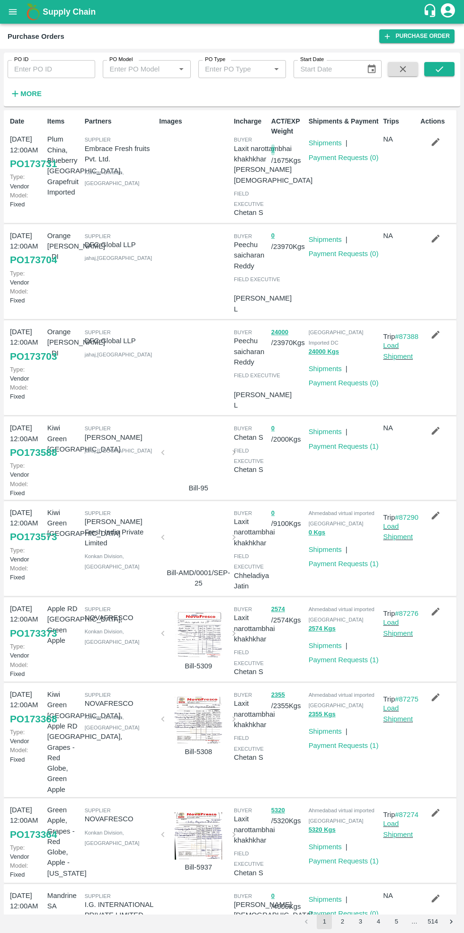
click at [430, 138] on icon "button" at bounding box center [435, 142] width 10 height 10
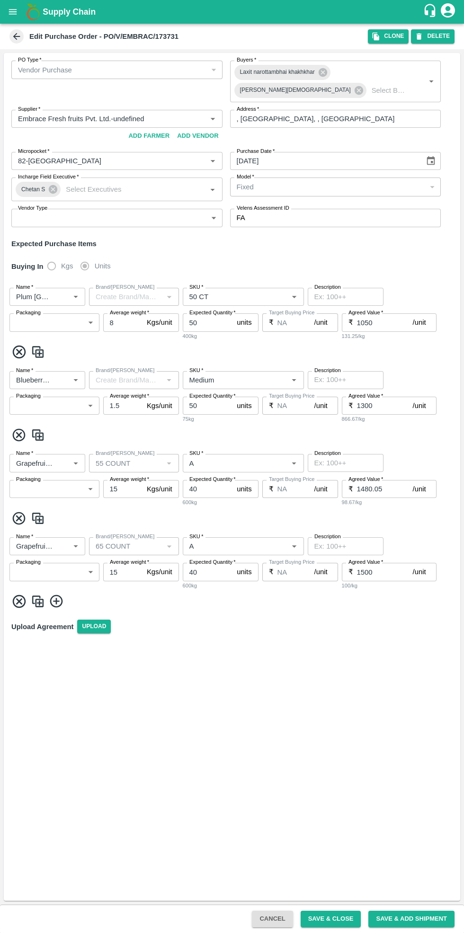
type input "Embrace Fresh fruits Pvt. Ltd.-undefined"
type input "82-[GEOGRAPHIC_DATA]"
type input "Plum [GEOGRAPHIC_DATA]"
type input "50 CT"
type input "NA"
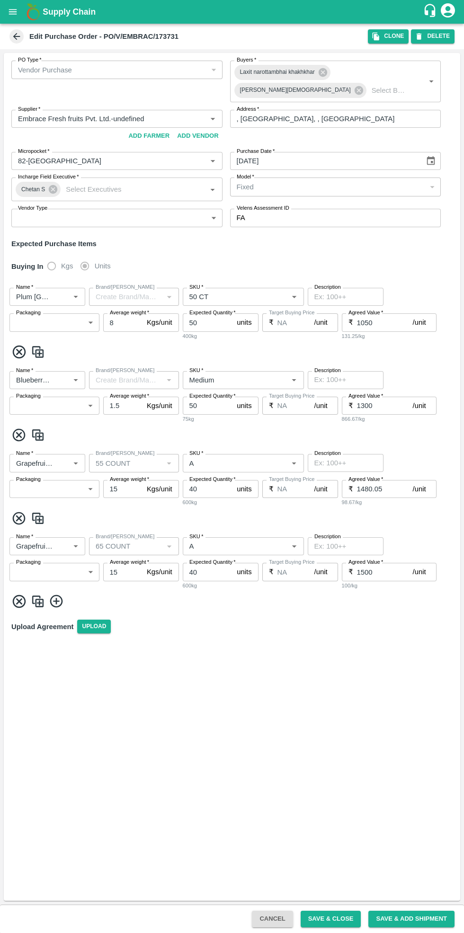
type input "Blueberry [GEOGRAPHIC_DATA]"
type input "Medium"
type input "NA"
type input "Grapefruit Imported"
type input "55 COUNT"
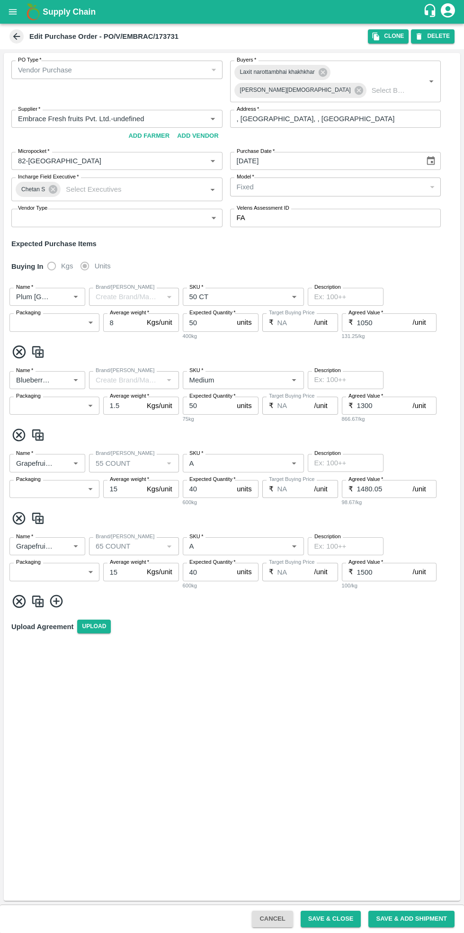
type input "A"
type input "NA"
type input "Grapefruit Imported"
type input "65 COUNT"
type input "A"
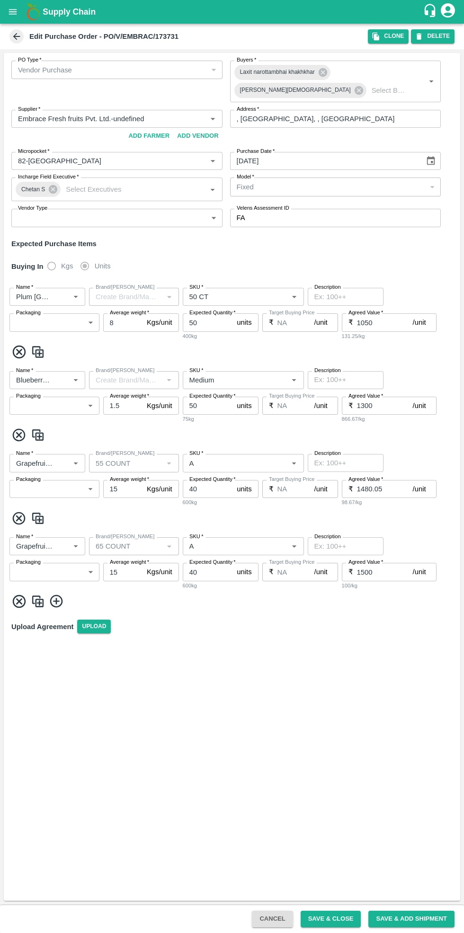
type input "NA"
click at [139, 155] on input "Micropocket   *" at bounding box center [102, 161] width 177 height 12
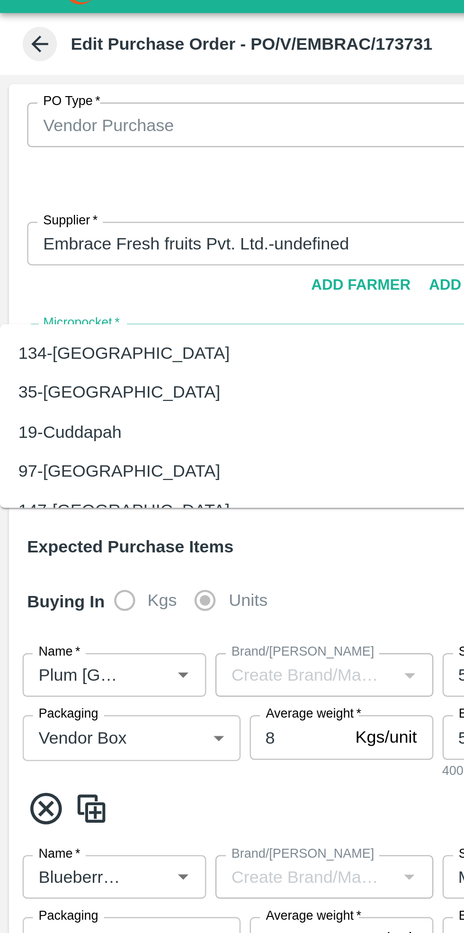
click at [44, 164] on div "134-[GEOGRAPHIC_DATA]" at bounding box center [51, 164] width 87 height 10
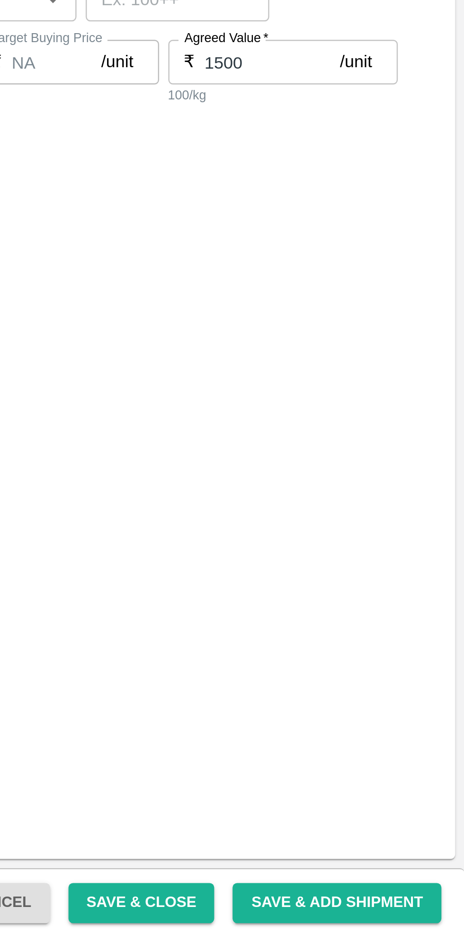
type input "134-[GEOGRAPHIC_DATA]"
click at [347, 918] on button "Save & Close" at bounding box center [330, 918] width 61 height 17
